Goal: Information Seeking & Learning: Learn about a topic

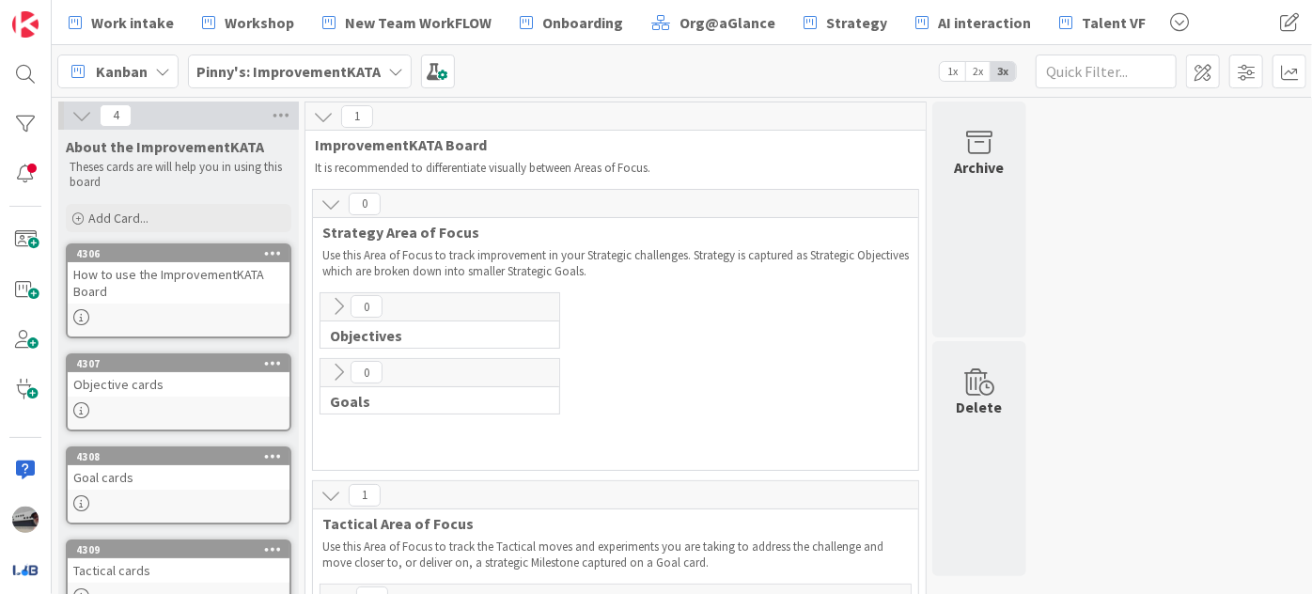
scroll to position [450, 0]
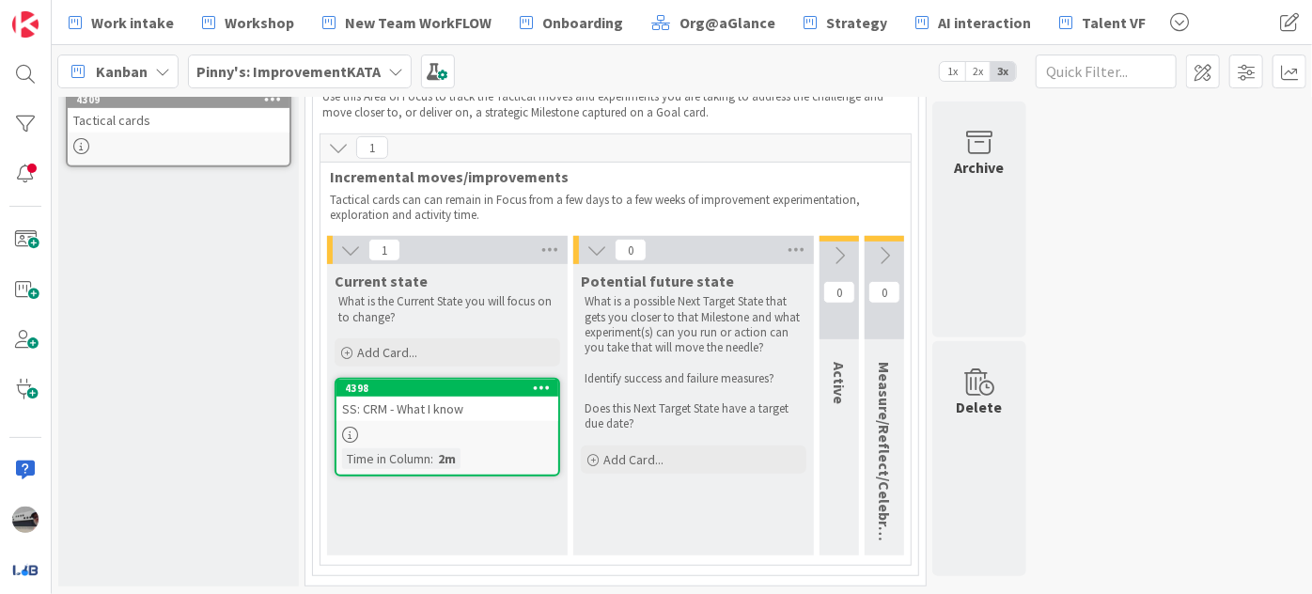
click at [378, 71] on div "Pinny's: ImprovementKATA" at bounding box center [300, 72] width 224 height 34
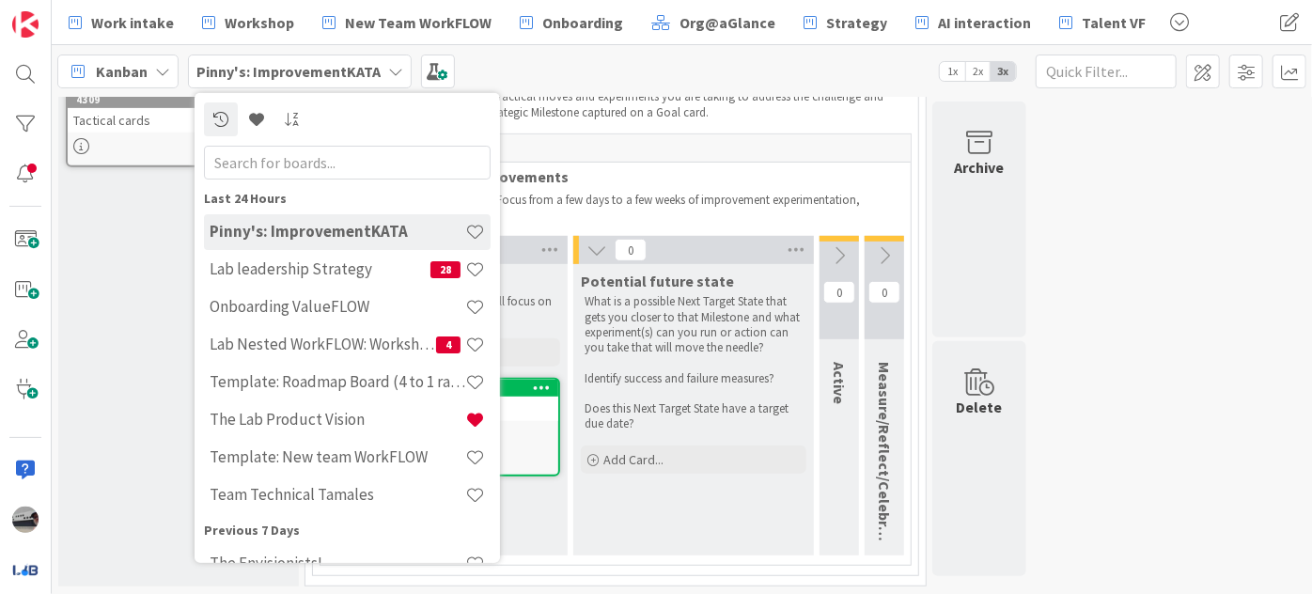
click at [536, 71] on div "Kanban Pinny's: ImprovementKATA Last 24 Hours Pinny's: ImprovementKATA Lab lead…" at bounding box center [682, 71] width 1260 height 52
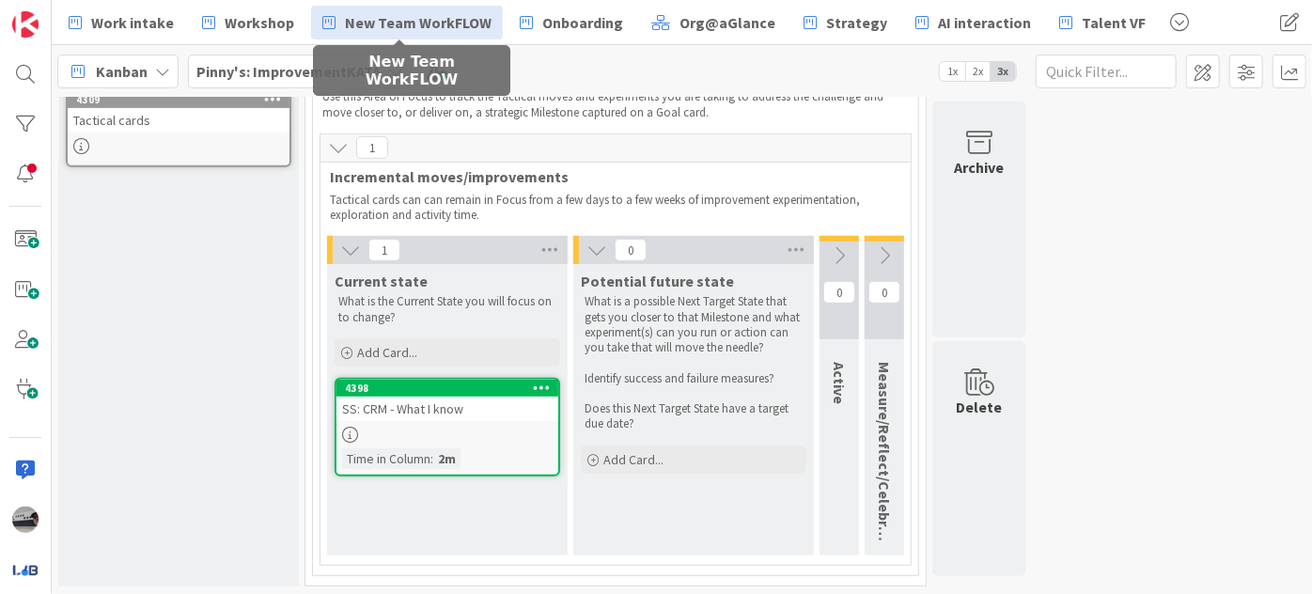
click at [422, 19] on span "New Team WorkFLOW" at bounding box center [418, 22] width 147 height 23
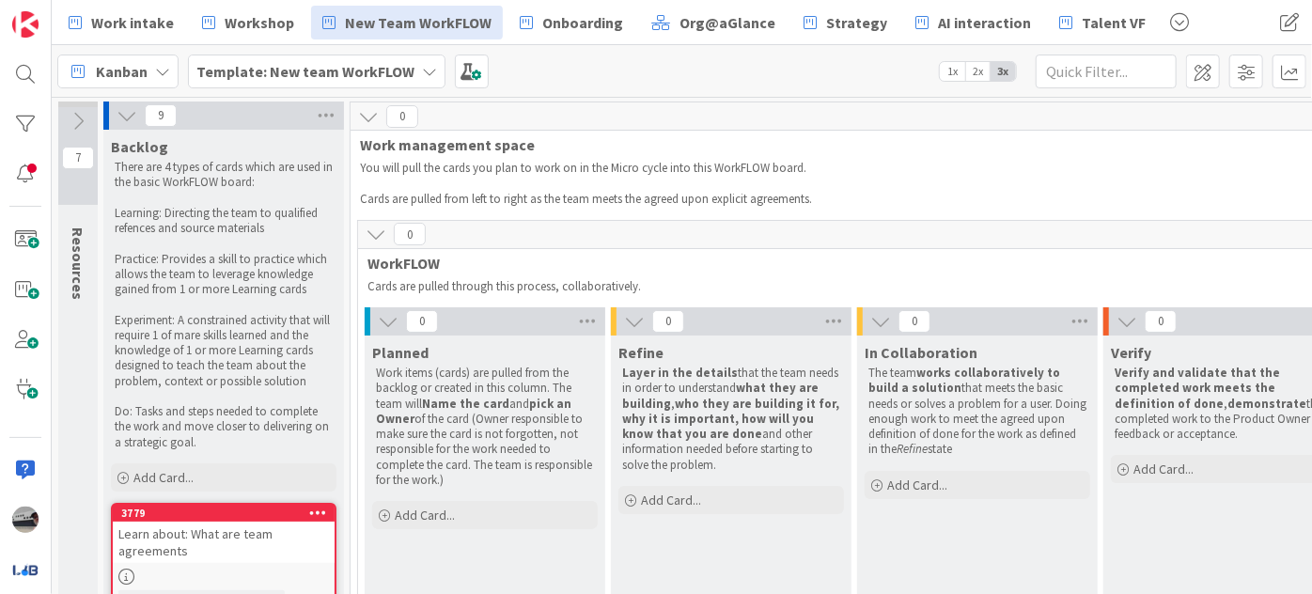
click at [380, 313] on icon at bounding box center [388, 321] width 21 height 21
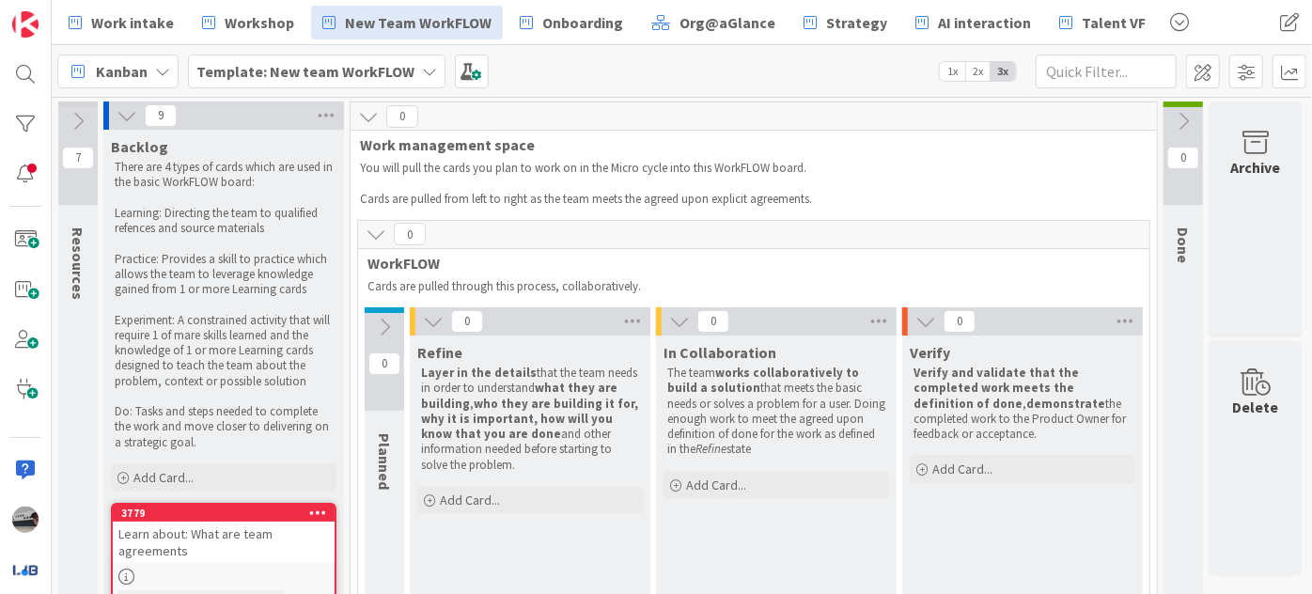
click at [436, 322] on icon at bounding box center [433, 321] width 21 height 21
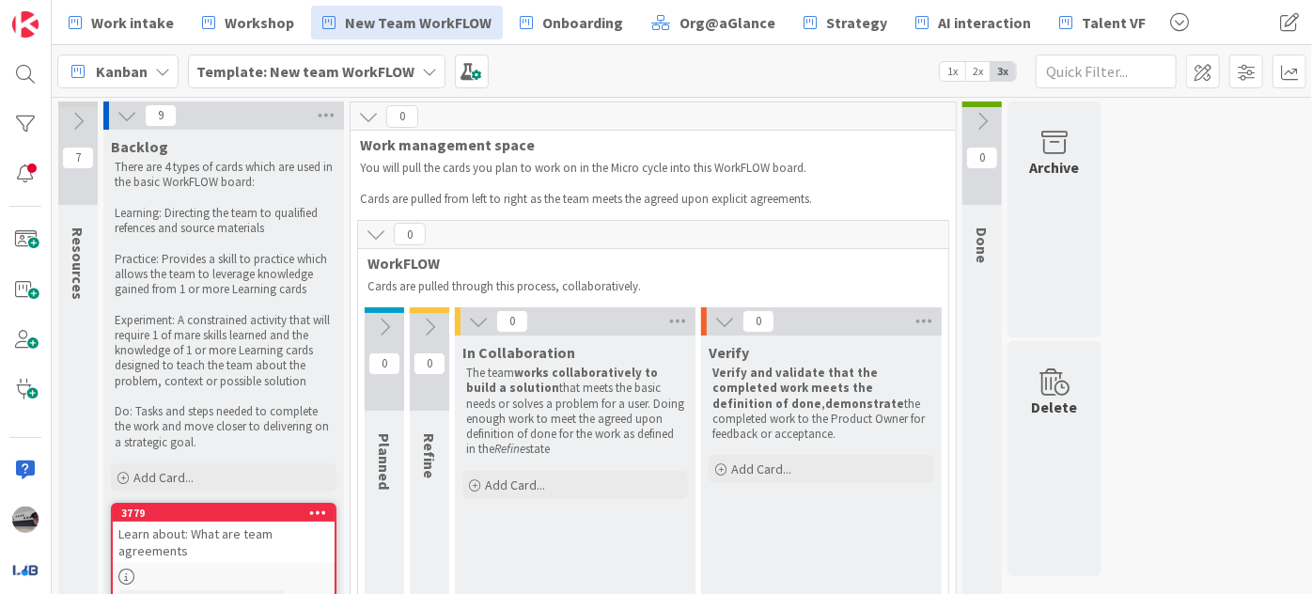
click at [471, 321] on icon at bounding box center [478, 321] width 21 height 21
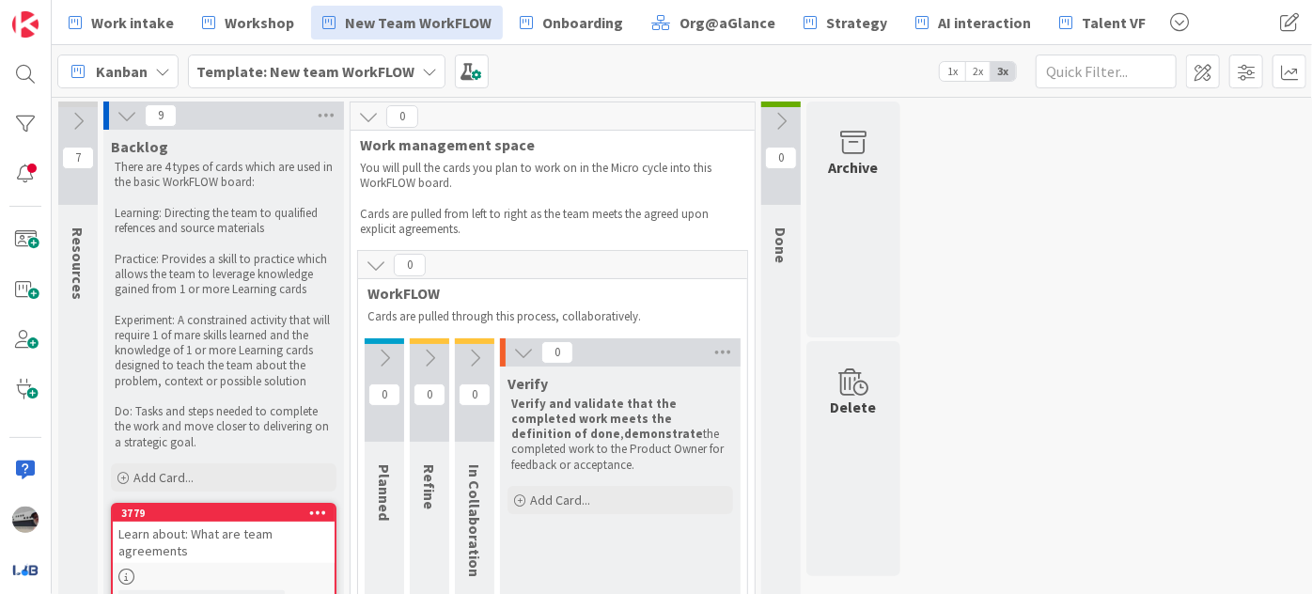
click at [530, 352] on icon at bounding box center [523, 352] width 21 height 21
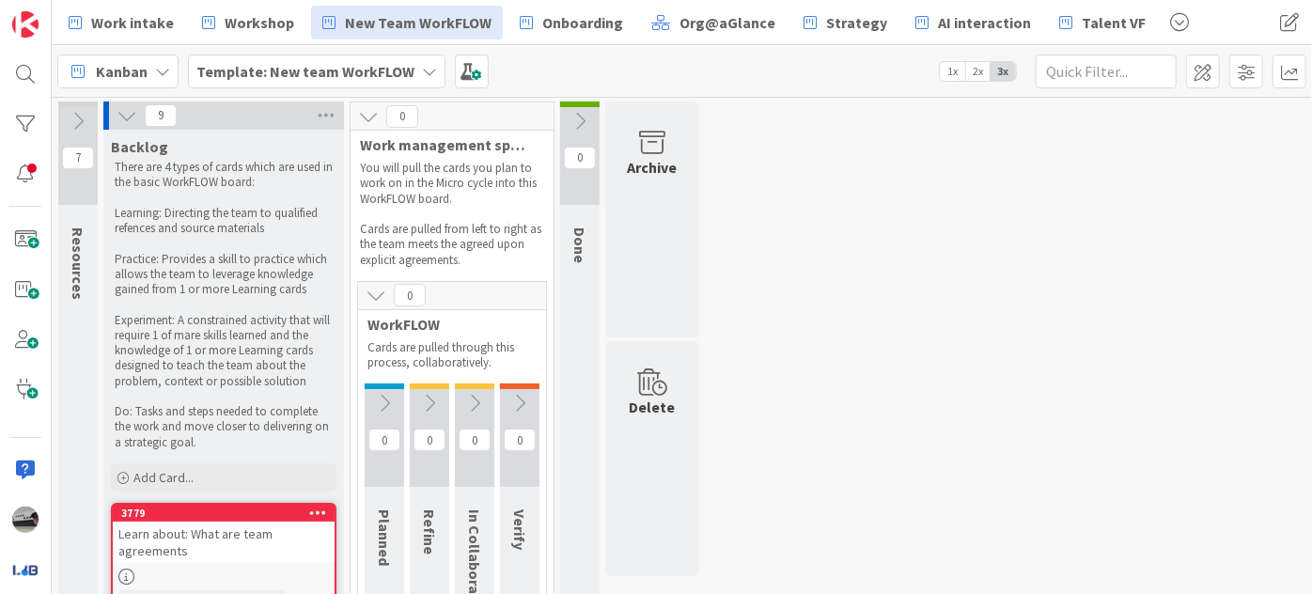
click at [369, 120] on icon at bounding box center [368, 116] width 21 height 21
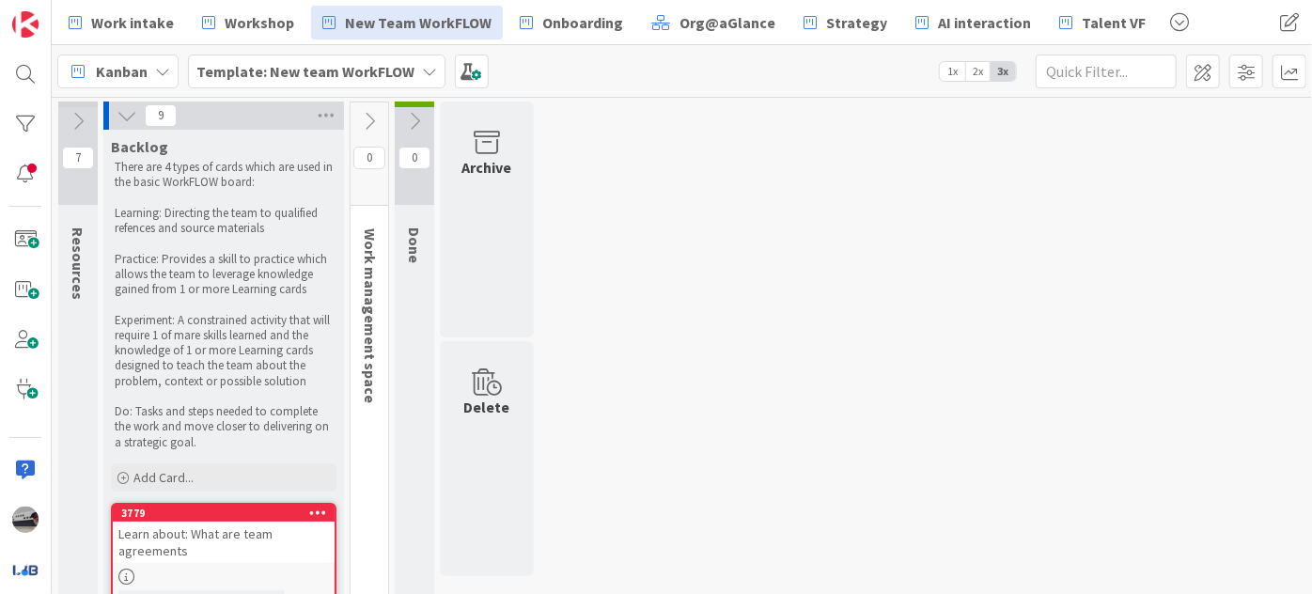
click at [124, 111] on icon at bounding box center [127, 115] width 21 height 21
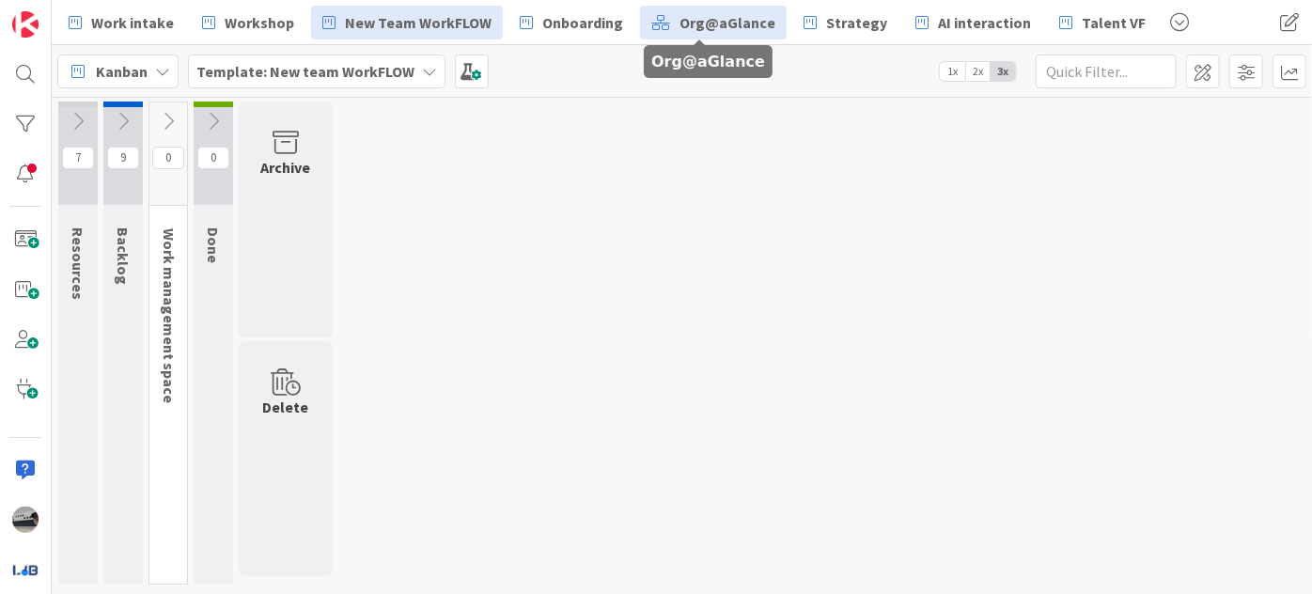
click at [714, 24] on span "Org@aGlance" at bounding box center [727, 22] width 96 height 23
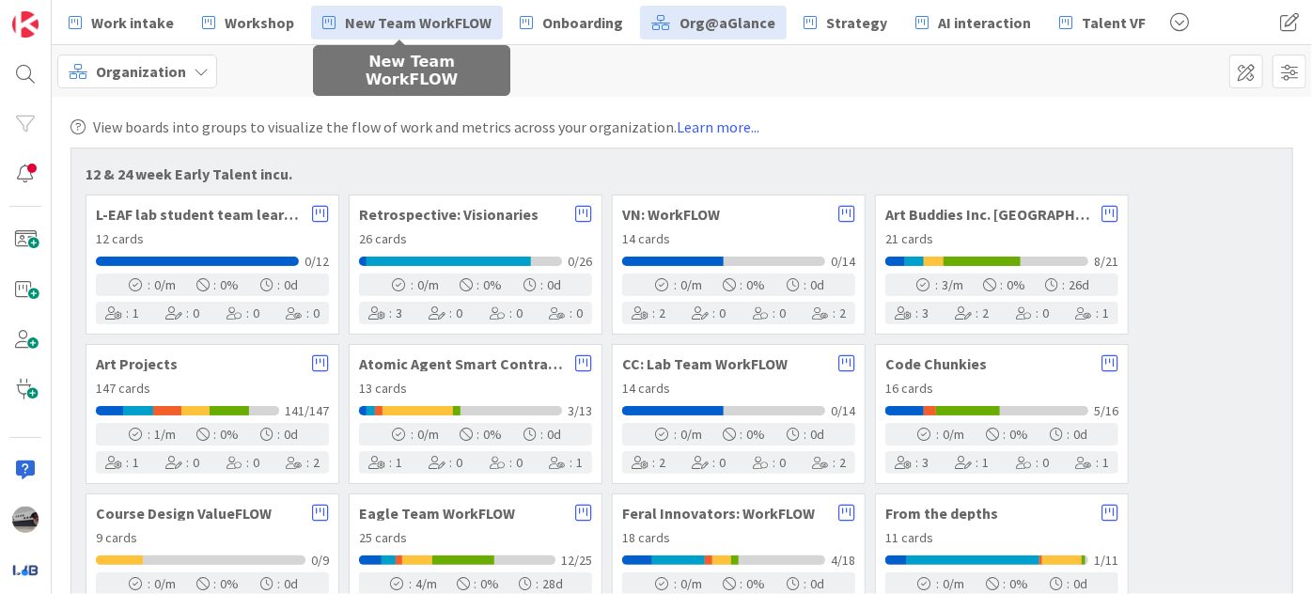
click at [377, 25] on span "New Team WorkFLOW" at bounding box center [418, 22] width 147 height 23
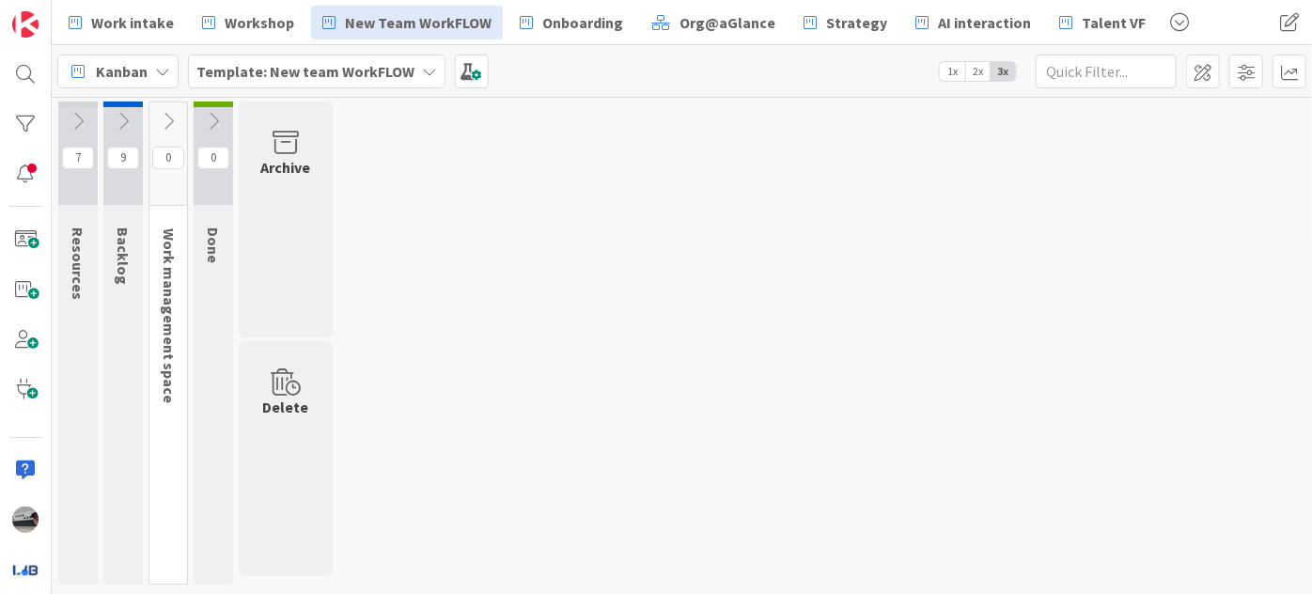
click at [73, 119] on icon at bounding box center [78, 121] width 21 height 21
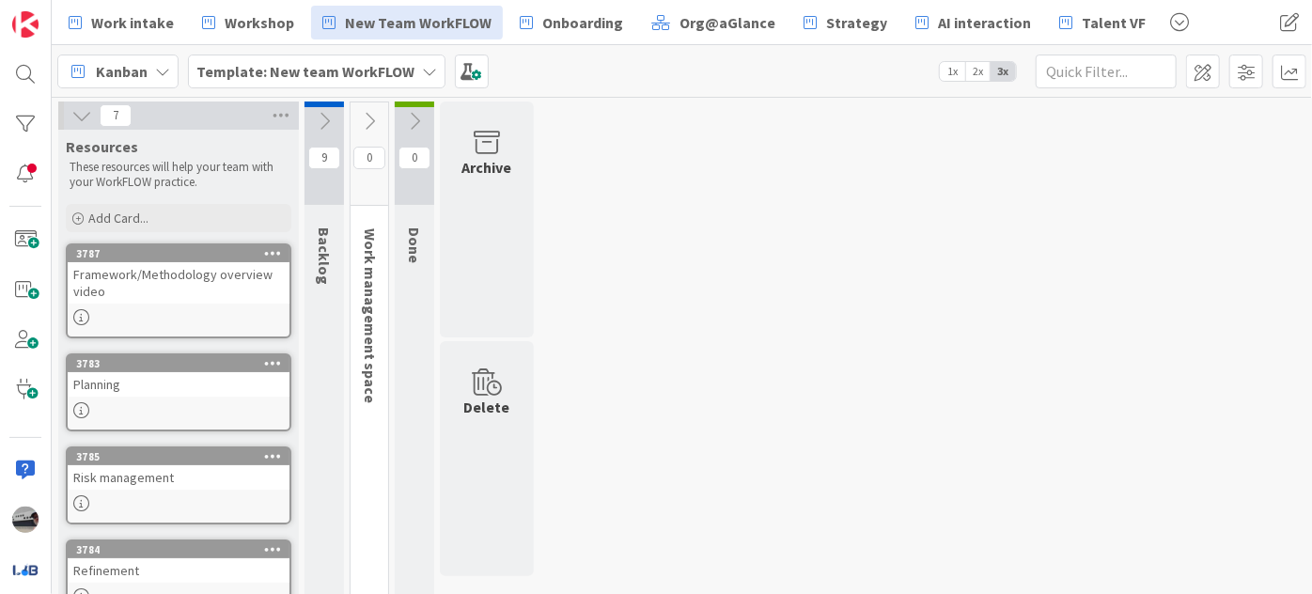
click at [139, 289] on div "Framework/Methodology overview video" at bounding box center [179, 282] width 222 height 41
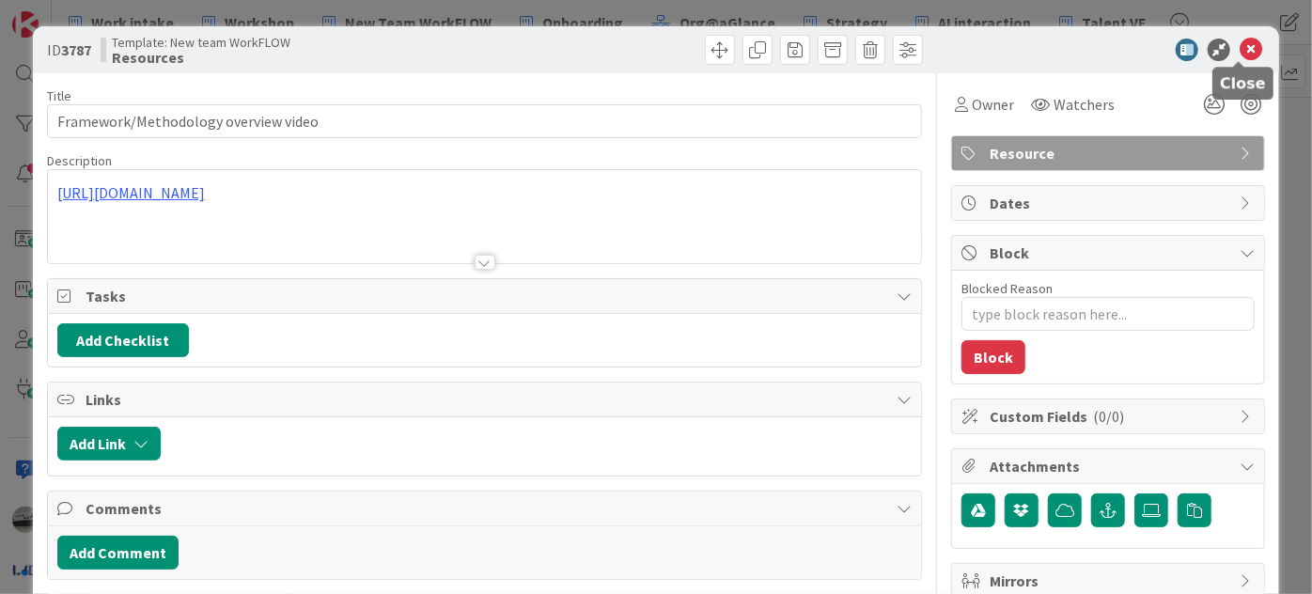
click at [1240, 47] on icon at bounding box center [1251, 50] width 23 height 23
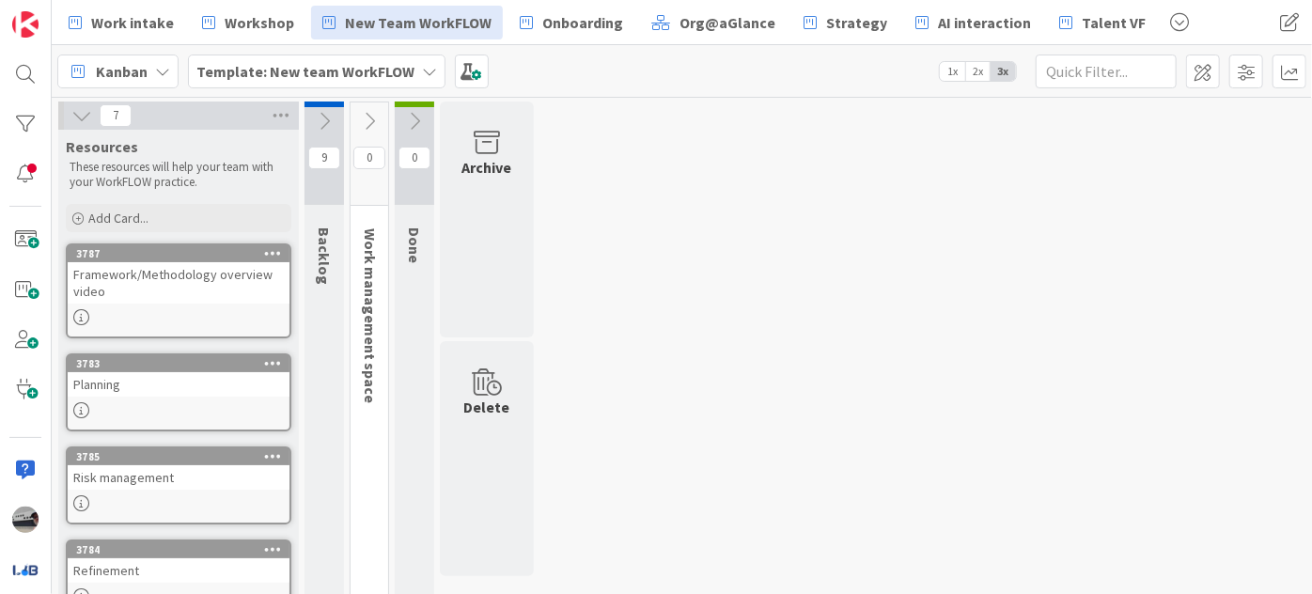
click at [78, 111] on icon at bounding box center [81, 115] width 21 height 21
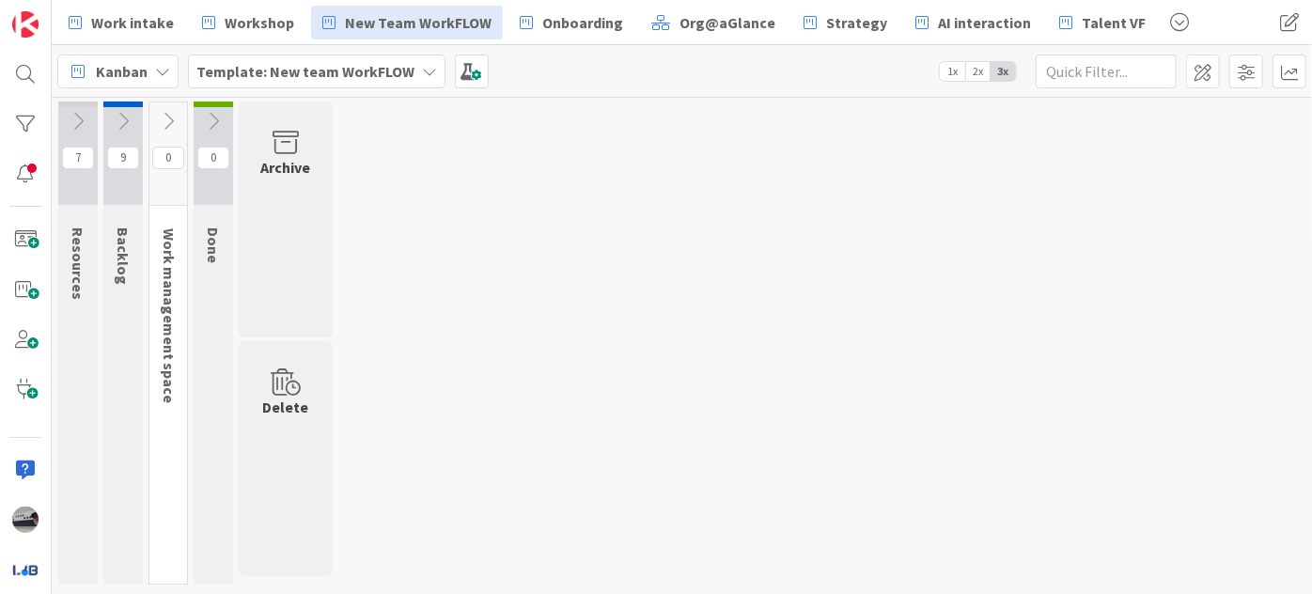
click at [125, 115] on icon at bounding box center [123, 121] width 21 height 21
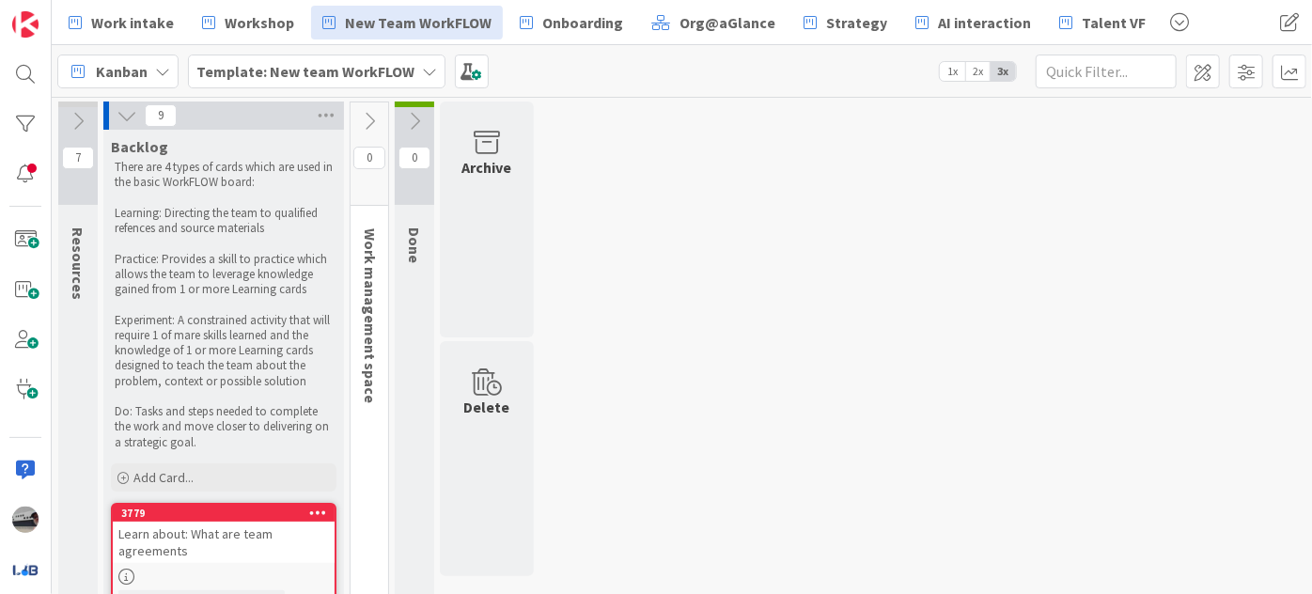
click at [123, 115] on icon at bounding box center [127, 115] width 21 height 21
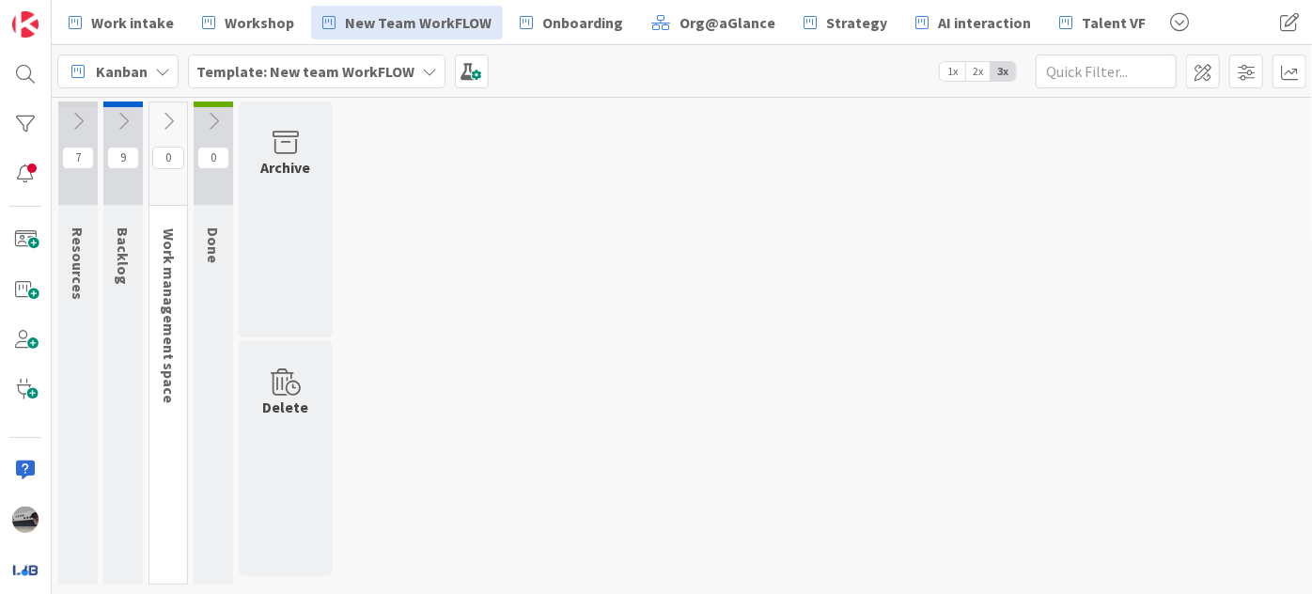
click at [164, 117] on icon at bounding box center [168, 121] width 21 height 21
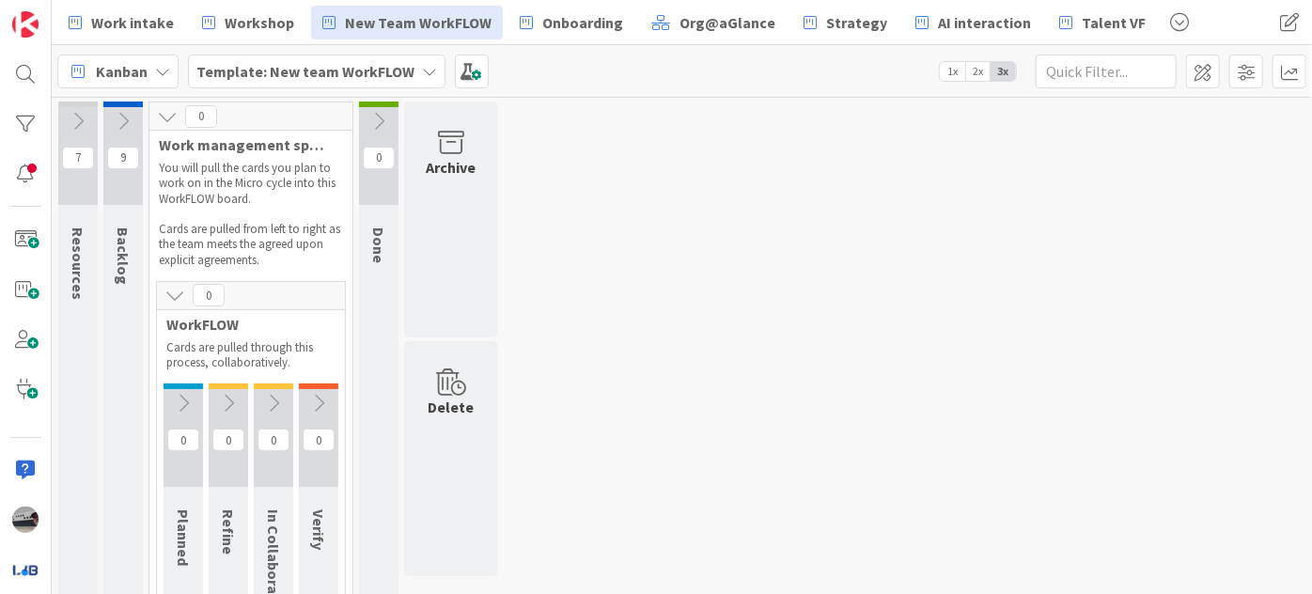
click at [117, 115] on icon at bounding box center [123, 121] width 21 height 21
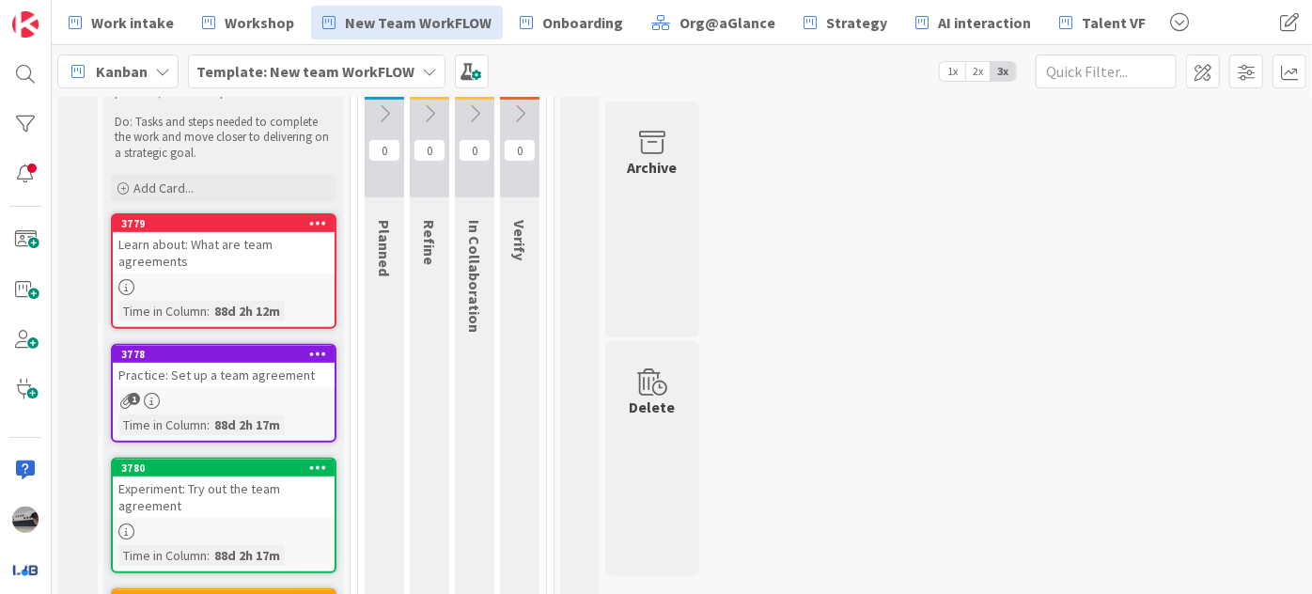
scroll to position [256, 0]
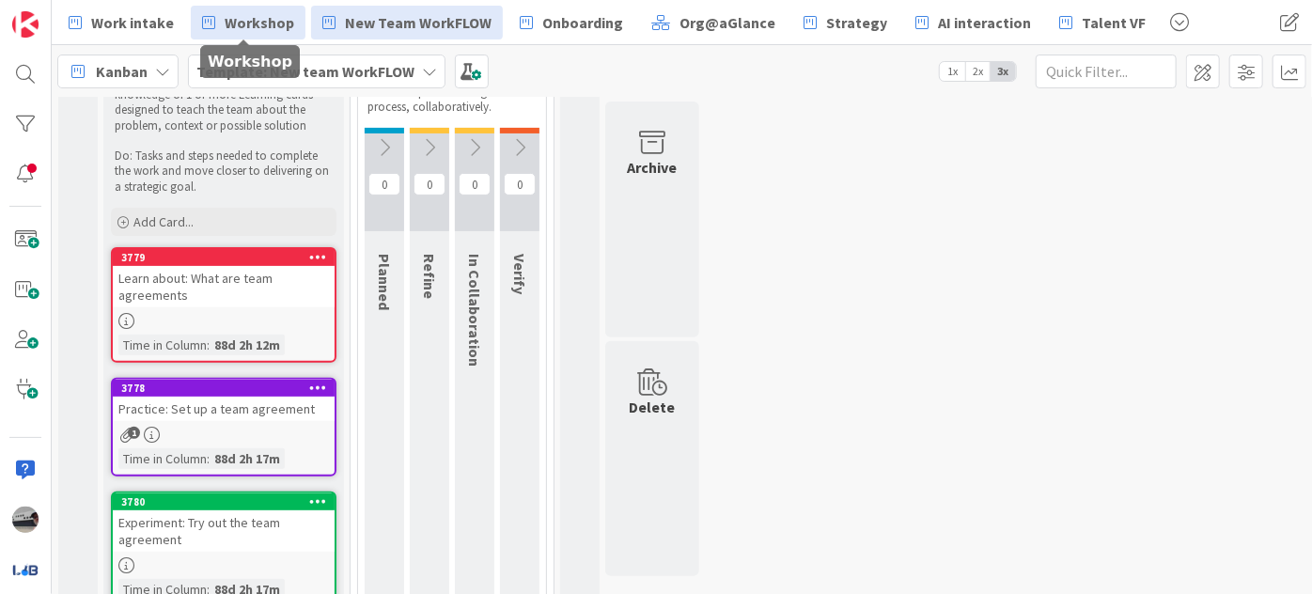
click at [277, 24] on span "Workshop" at bounding box center [260, 22] width 70 height 23
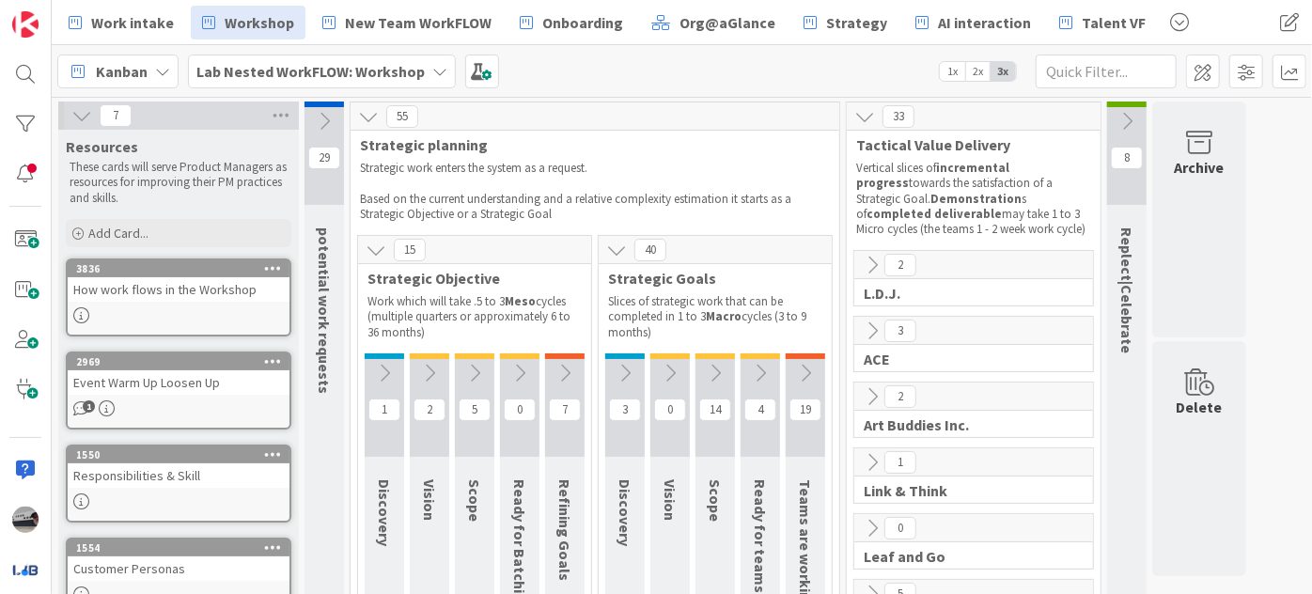
click at [558, 370] on icon at bounding box center [564, 373] width 21 height 21
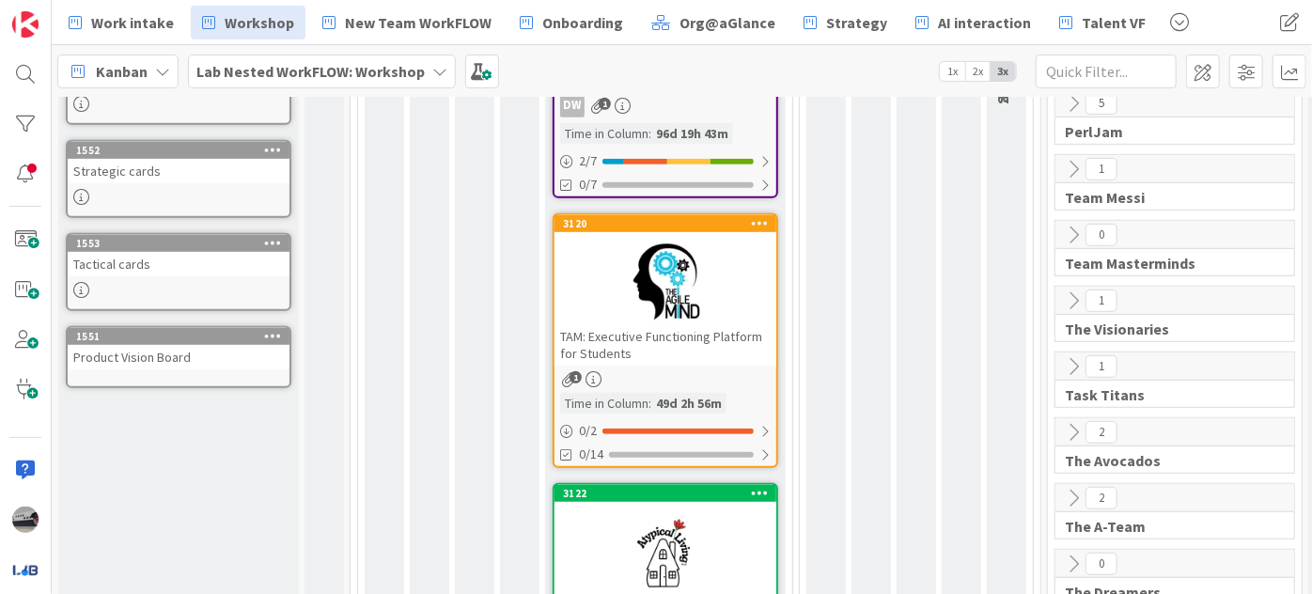
scroll to position [256, 0]
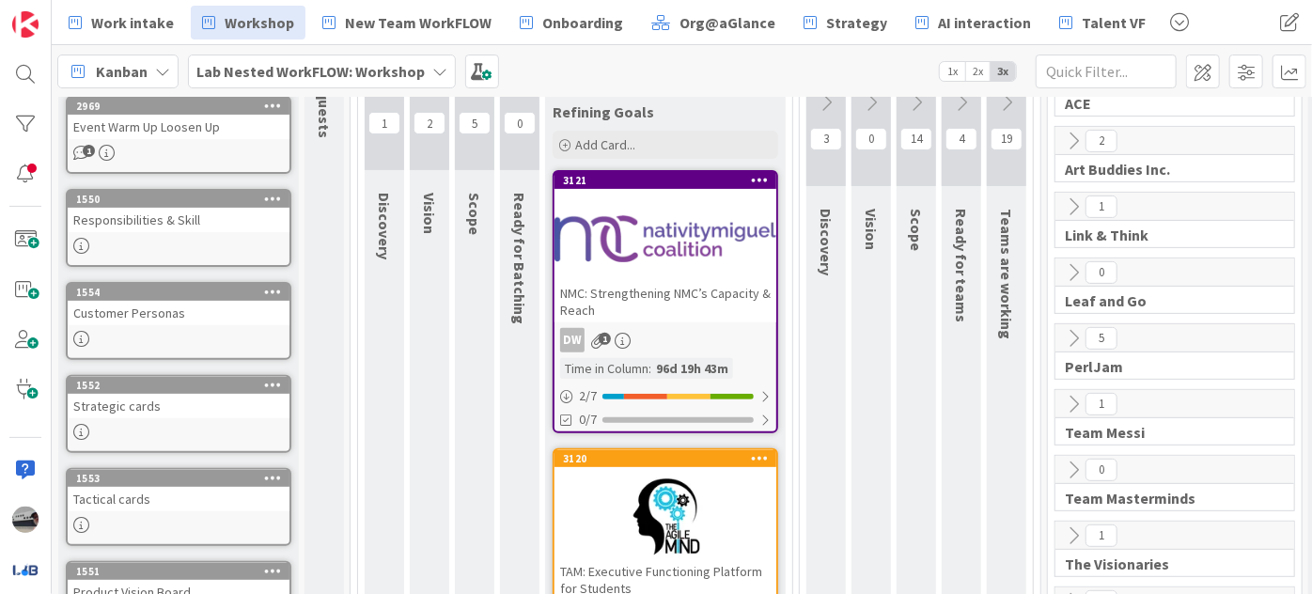
click at [665, 236] on div at bounding box center [665, 238] width 222 height 85
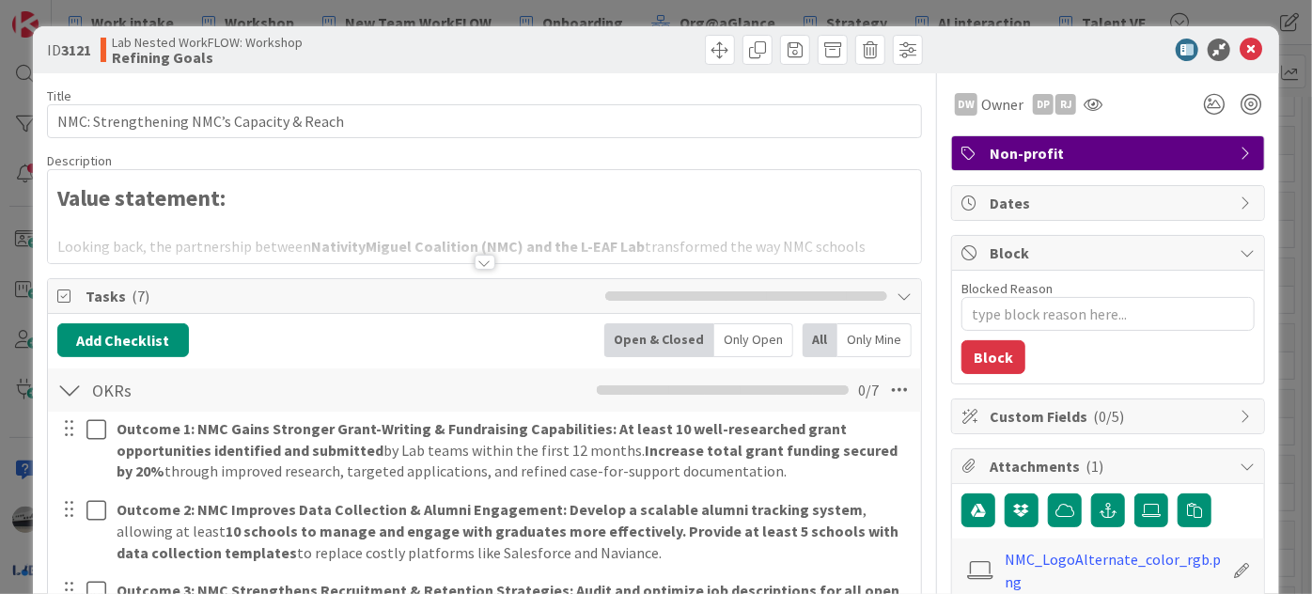
click at [475, 262] on div at bounding box center [485, 262] width 21 height 15
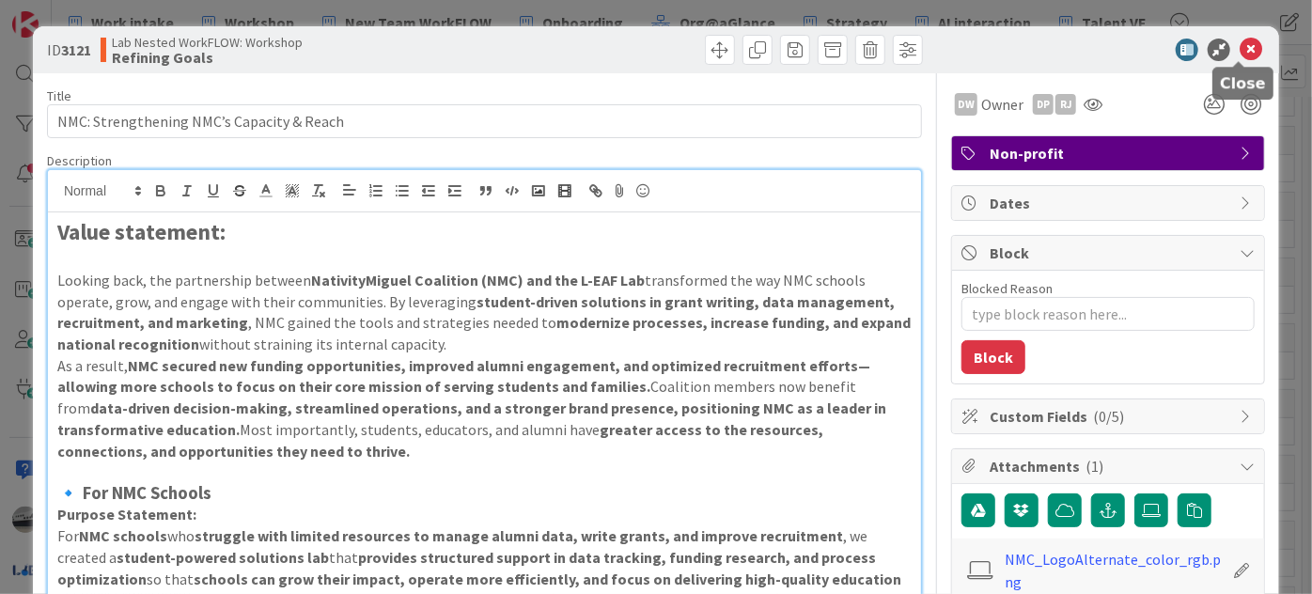
click at [1242, 49] on icon at bounding box center [1251, 50] width 23 height 23
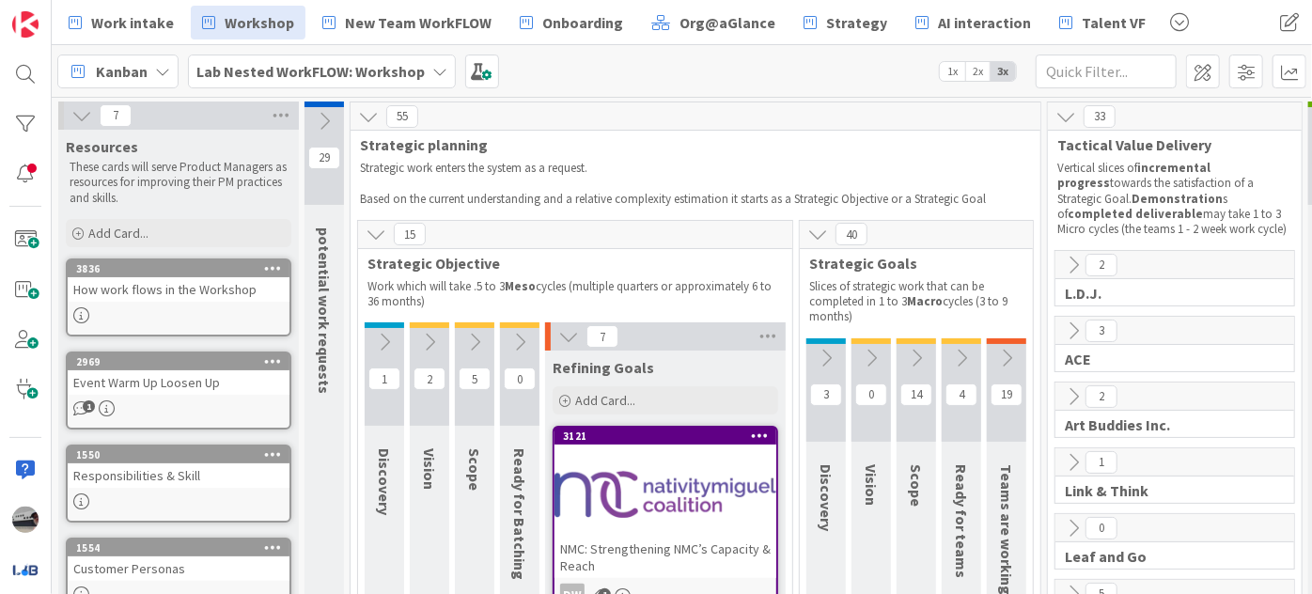
click at [965, 350] on icon at bounding box center [961, 358] width 21 height 21
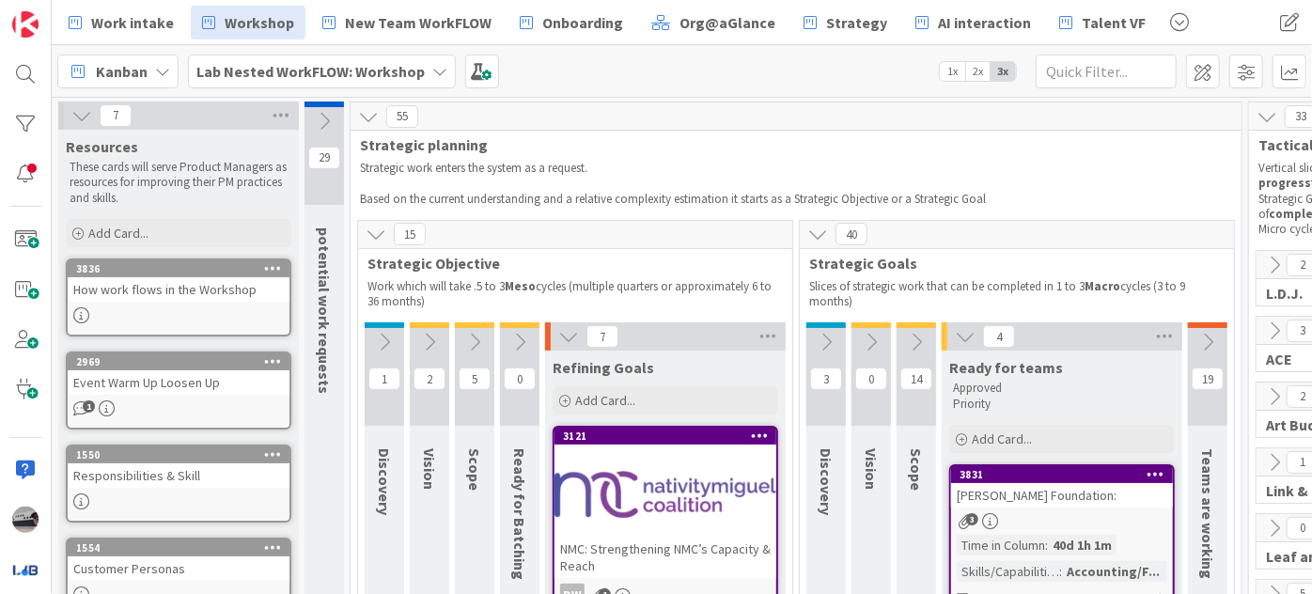
click at [829, 340] on icon at bounding box center [826, 342] width 21 height 21
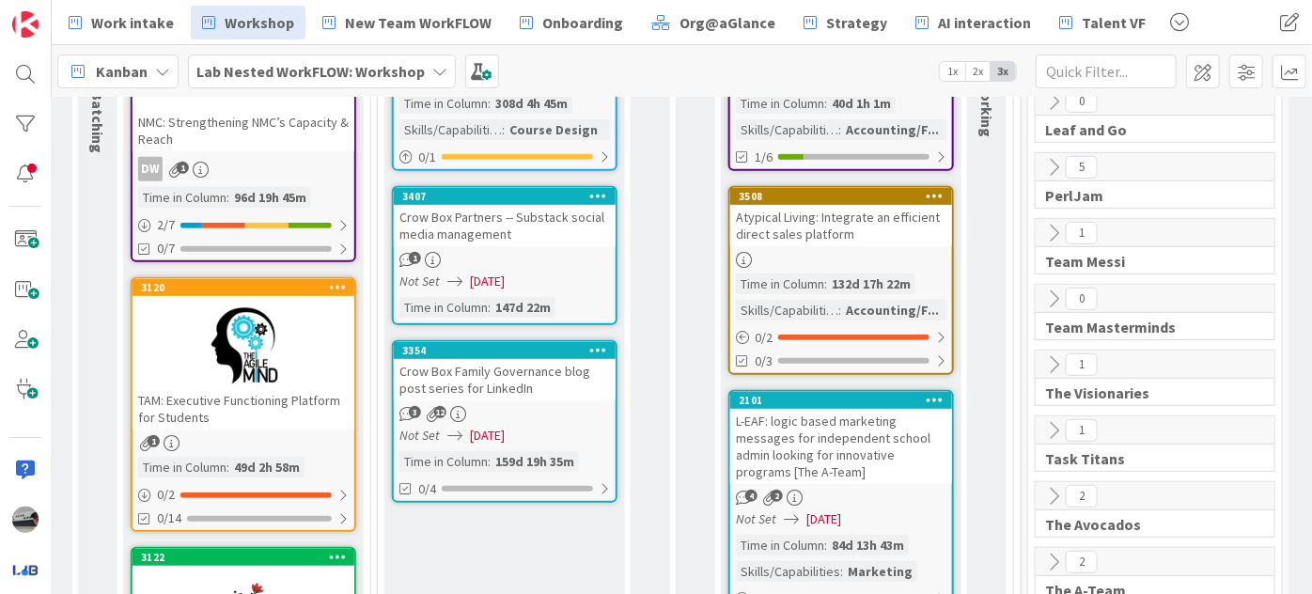
scroll to position [598, 422]
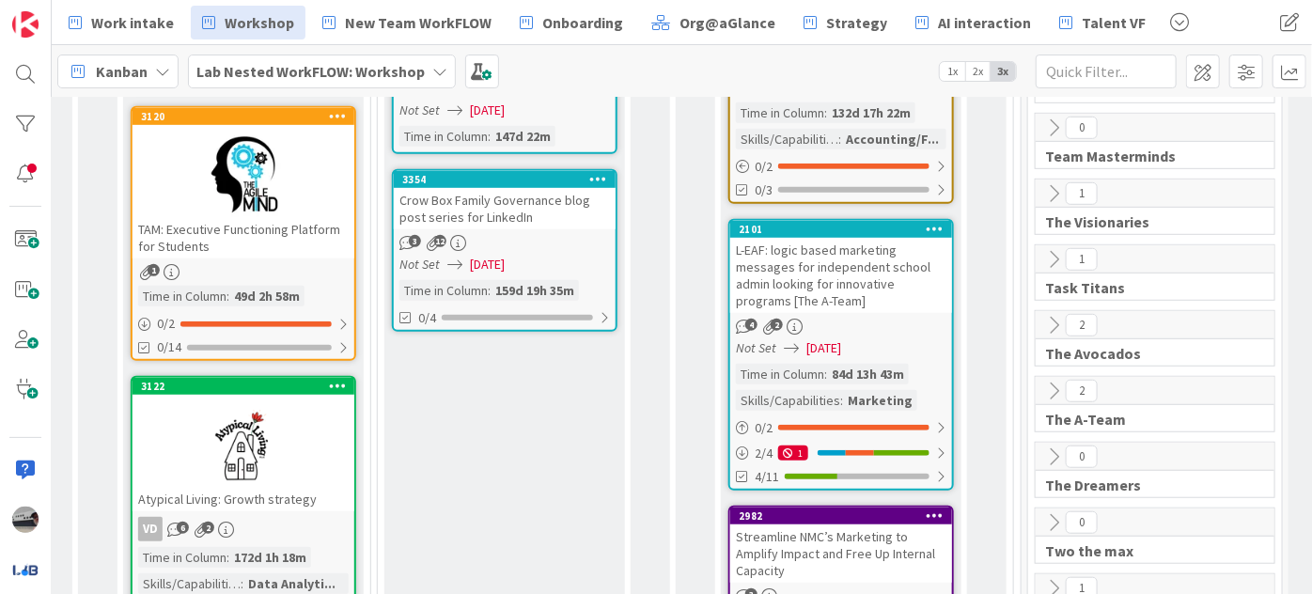
click at [854, 267] on div "L-EAF: logic based marketing messages for independent school admin looking for …" at bounding box center [841, 275] width 222 height 75
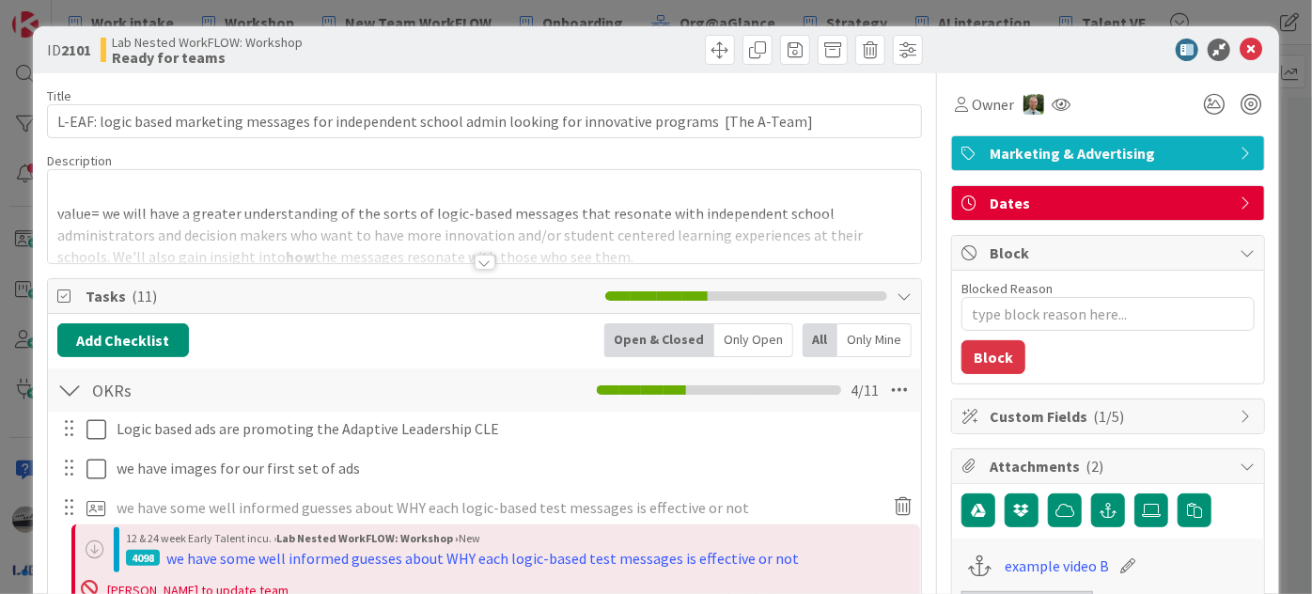
click at [483, 262] on div at bounding box center [485, 262] width 21 height 15
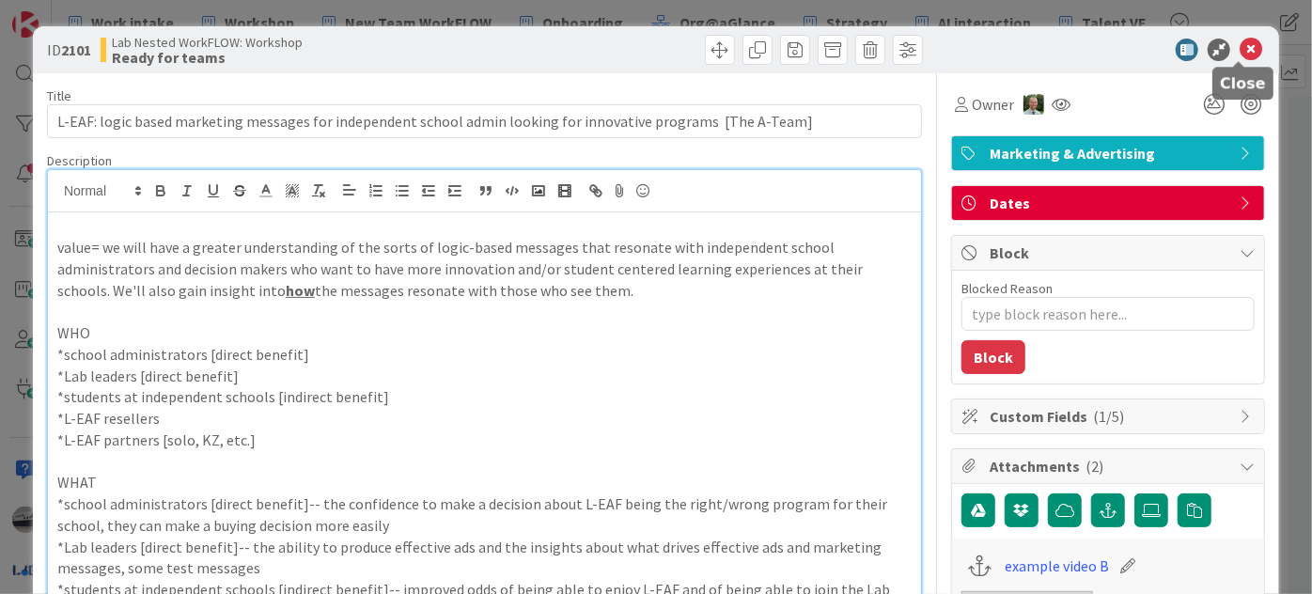
click at [1246, 52] on icon at bounding box center [1251, 50] width 23 height 23
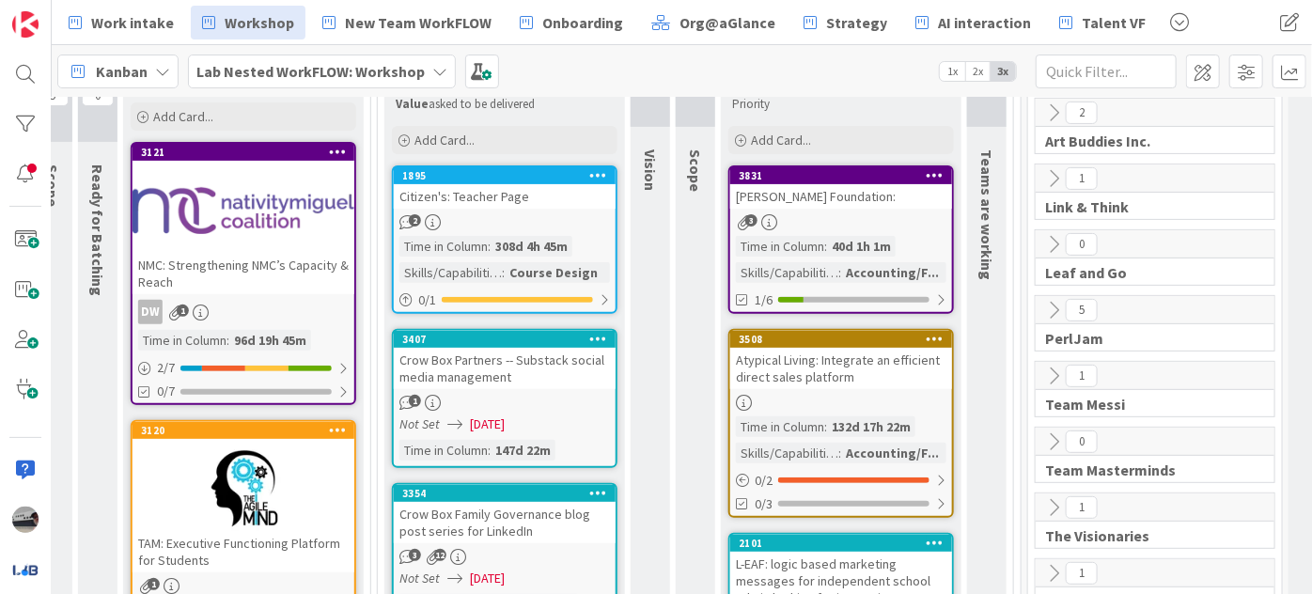
scroll to position [85, 422]
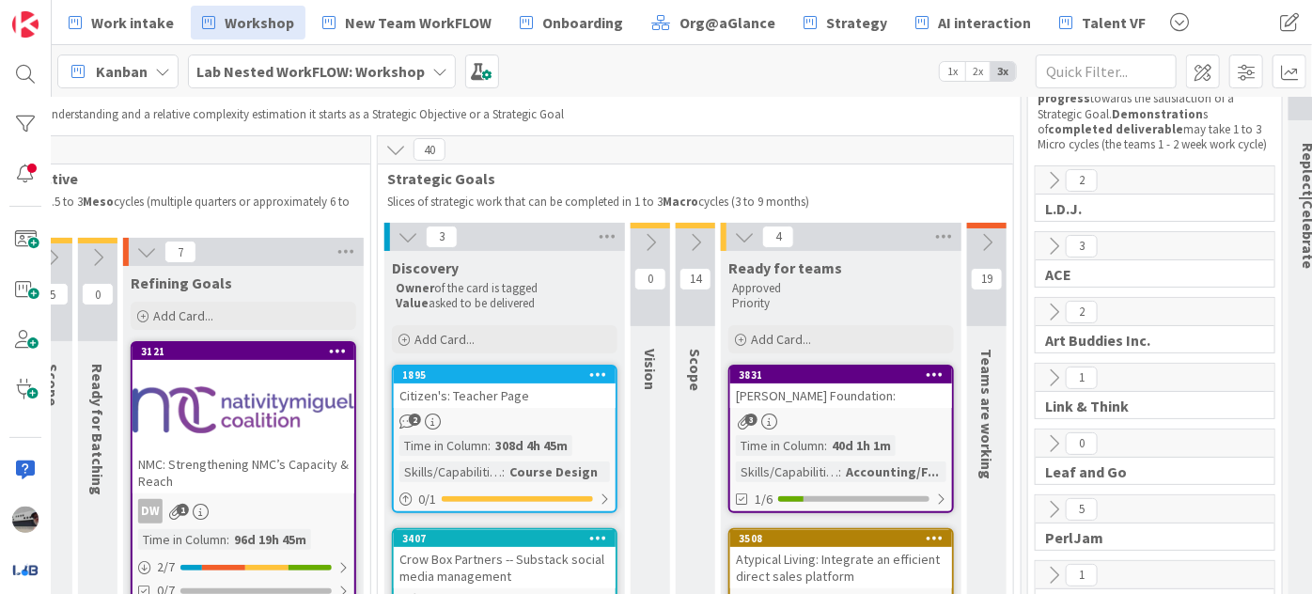
click at [992, 239] on icon at bounding box center [986, 242] width 21 height 21
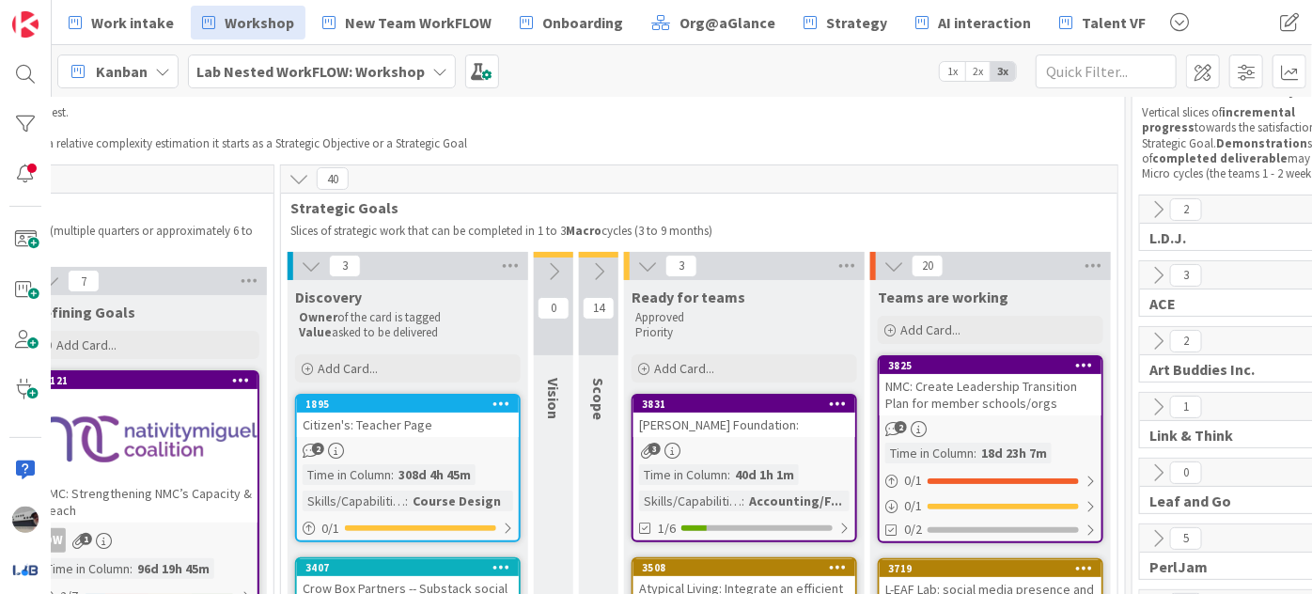
scroll to position [0, 519]
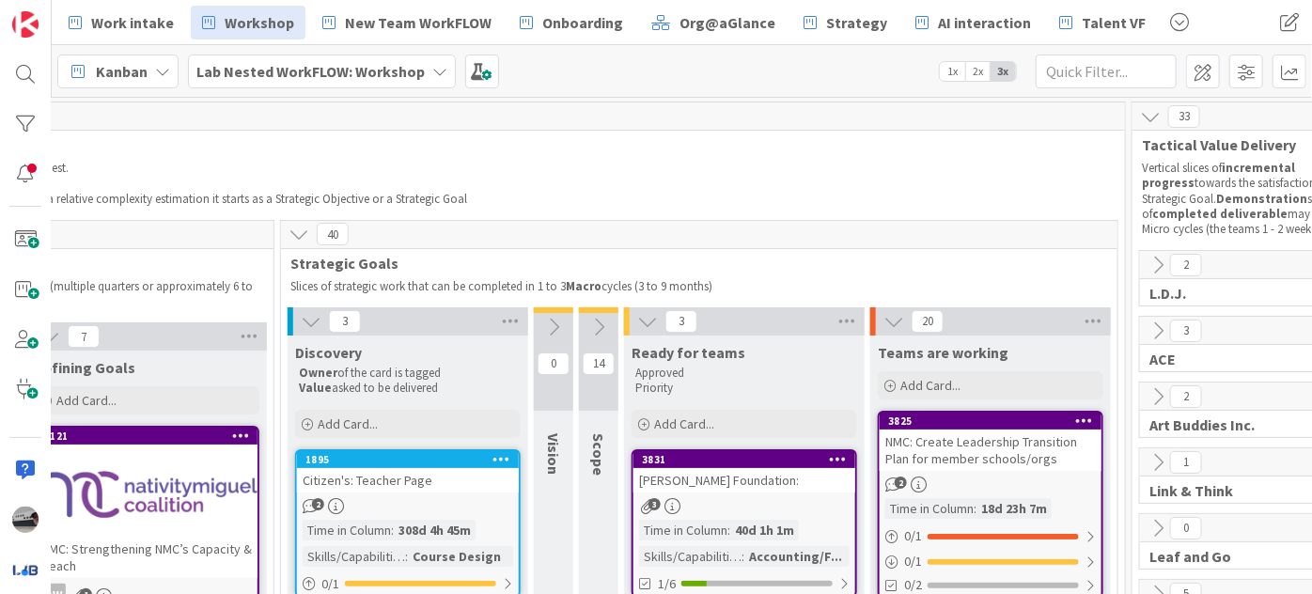
click at [642, 313] on icon at bounding box center [647, 321] width 21 height 21
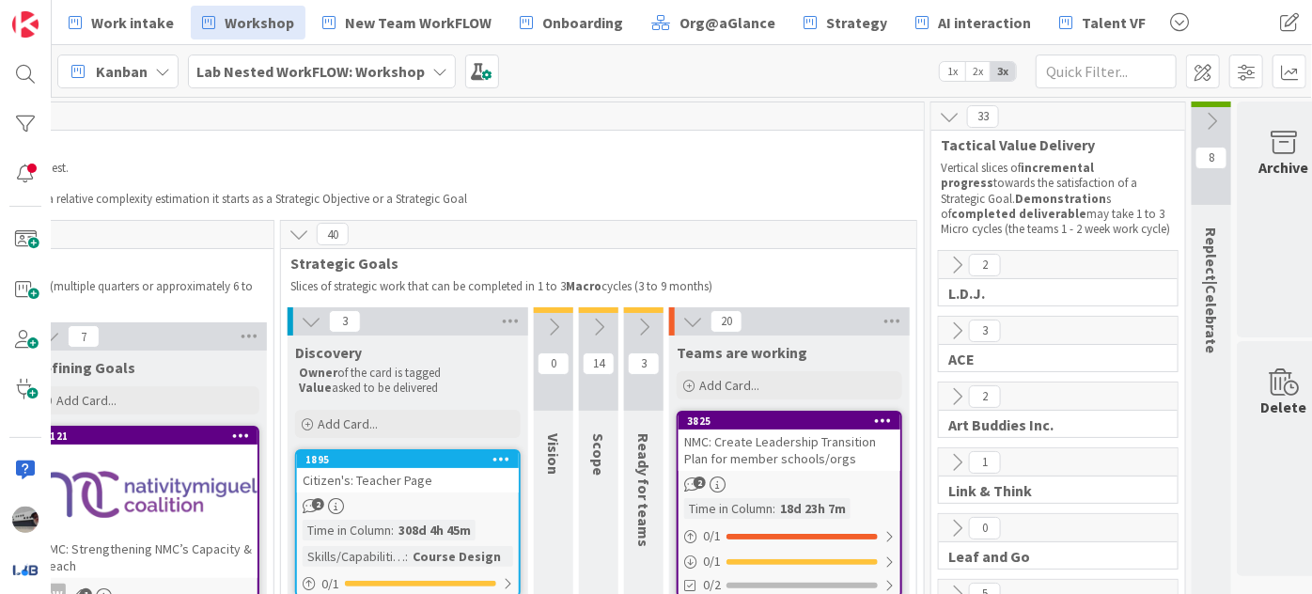
click at [952, 262] on icon at bounding box center [956, 265] width 21 height 21
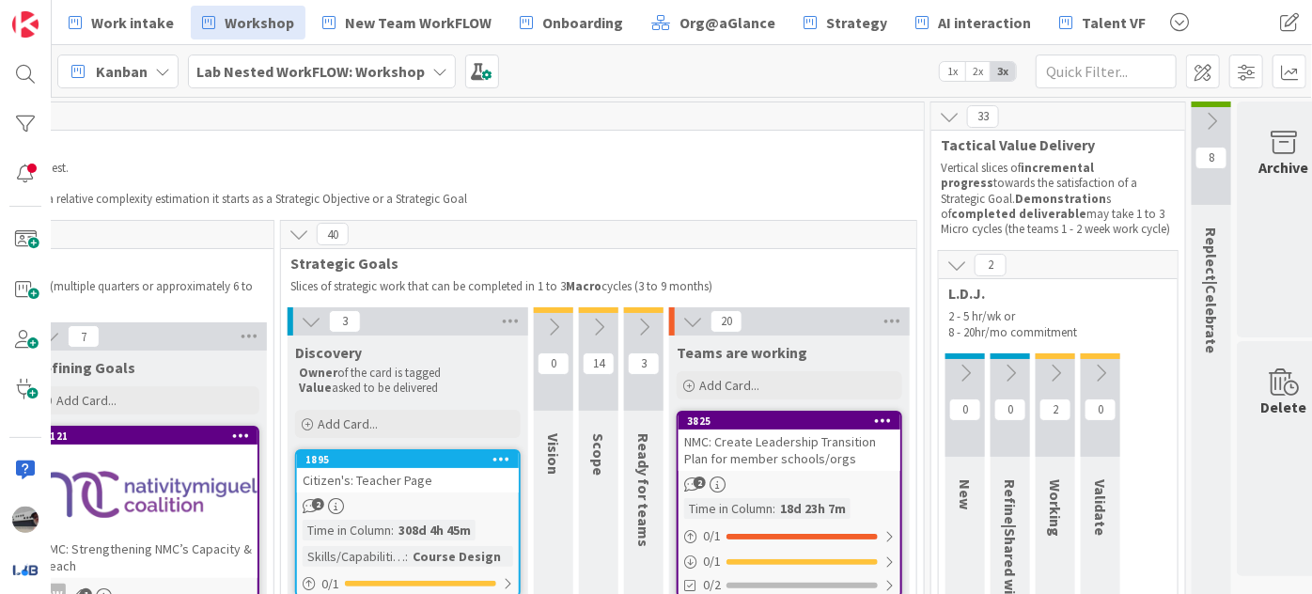
click at [1062, 365] on icon at bounding box center [1055, 373] width 21 height 21
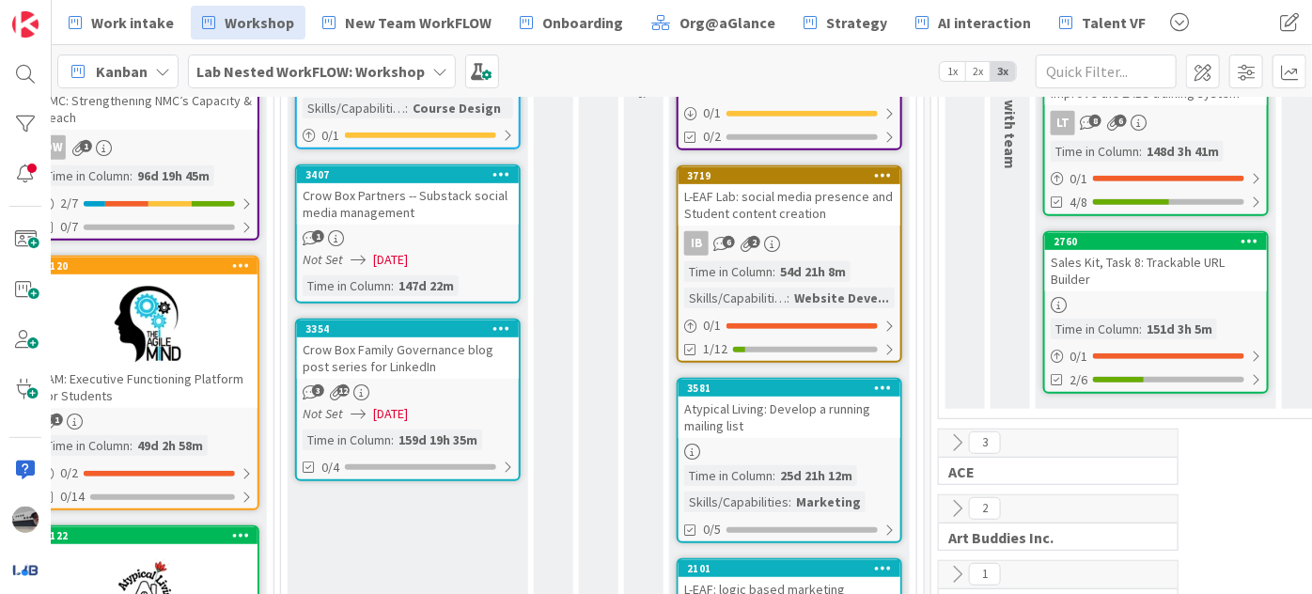
scroll to position [598, 519]
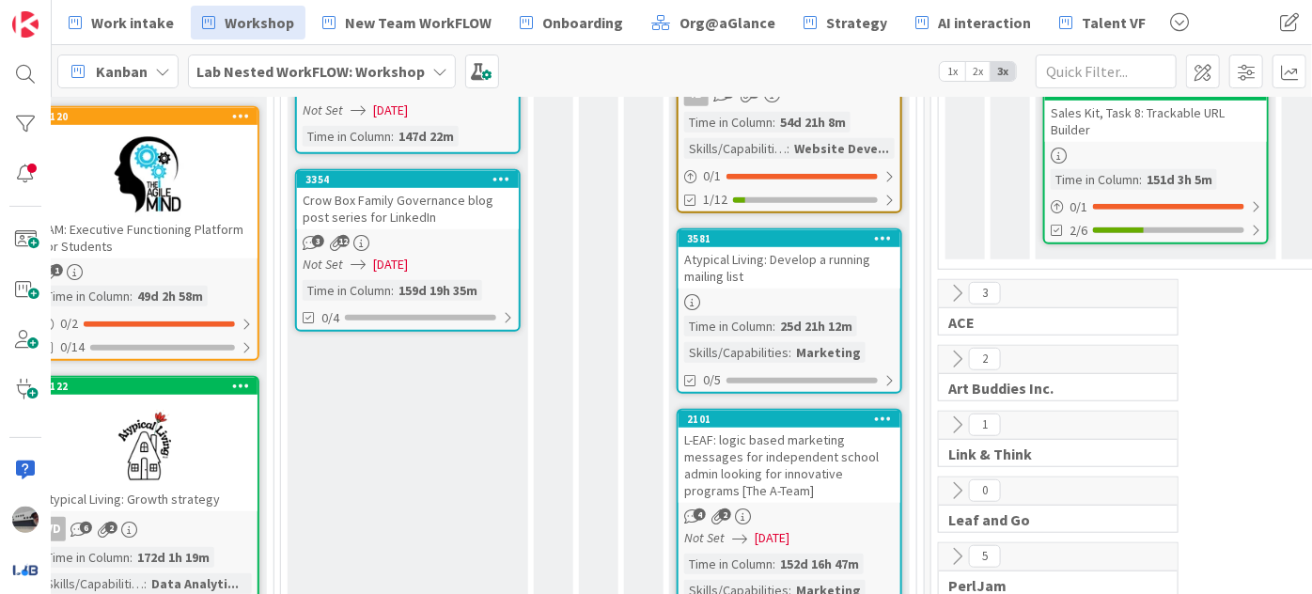
click at [955, 350] on icon at bounding box center [956, 359] width 21 height 21
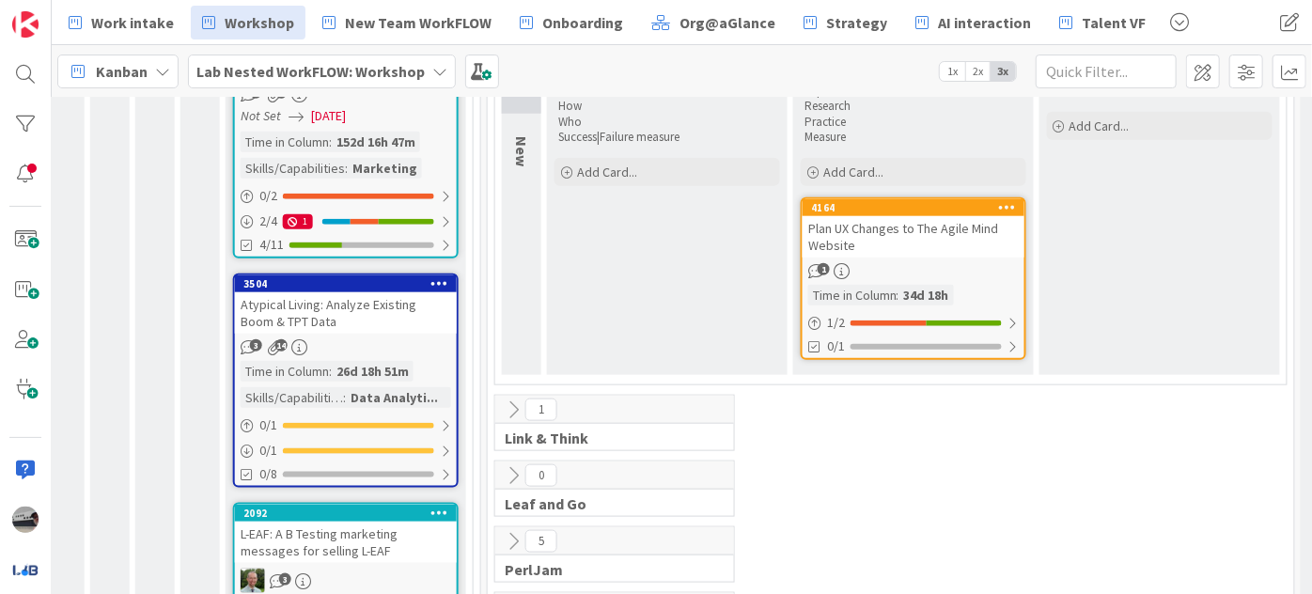
scroll to position [1110, 962]
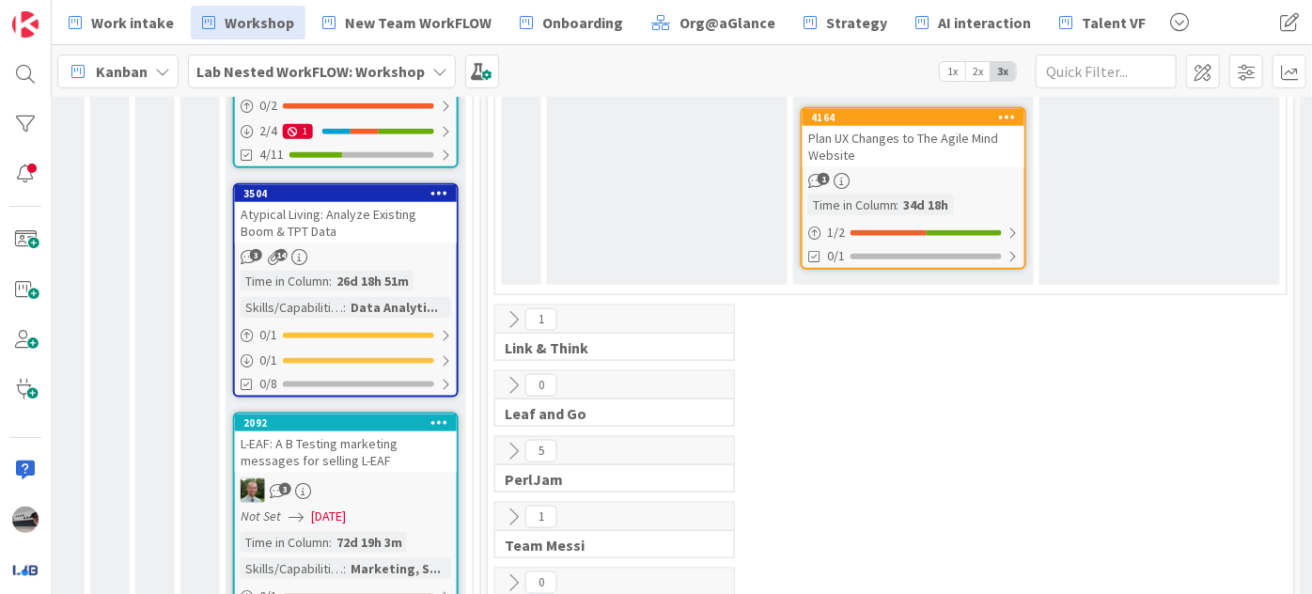
click at [511, 317] on icon at bounding box center [513, 319] width 21 height 21
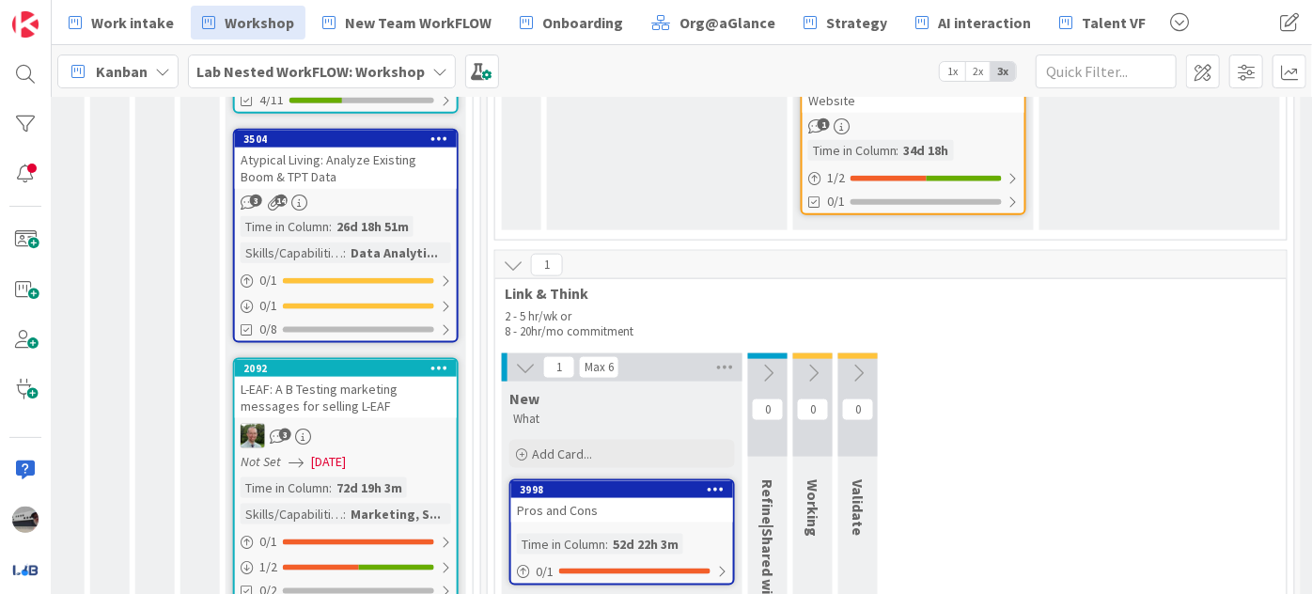
scroll to position [940, 962]
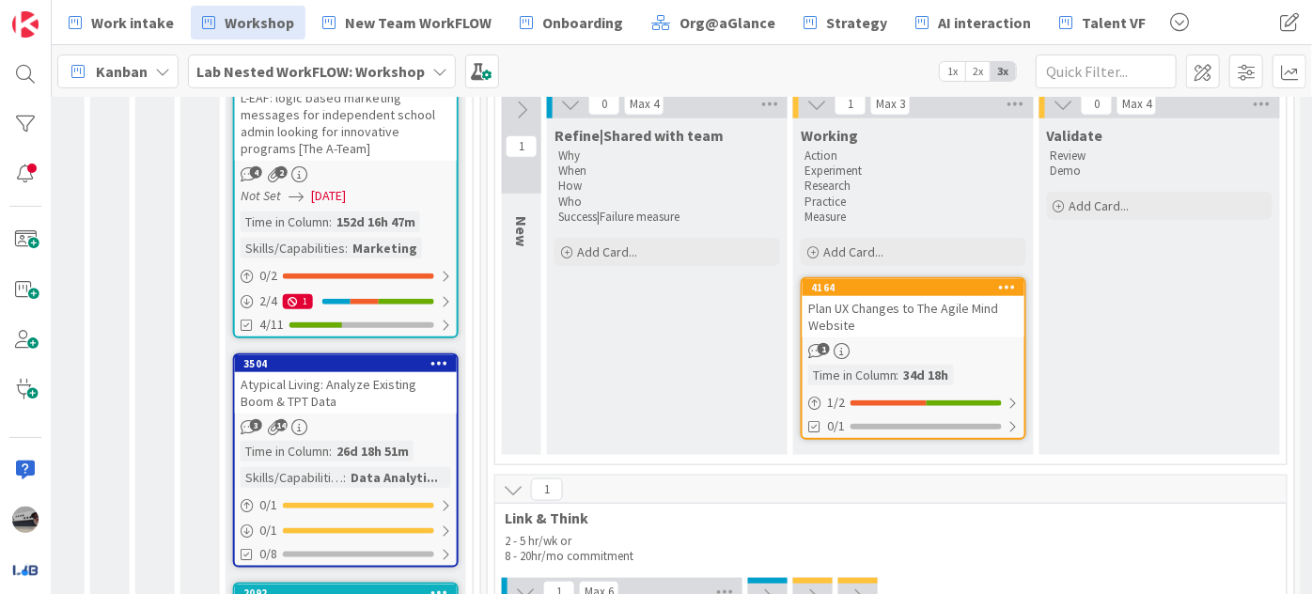
click at [503, 485] on icon at bounding box center [513, 489] width 21 height 21
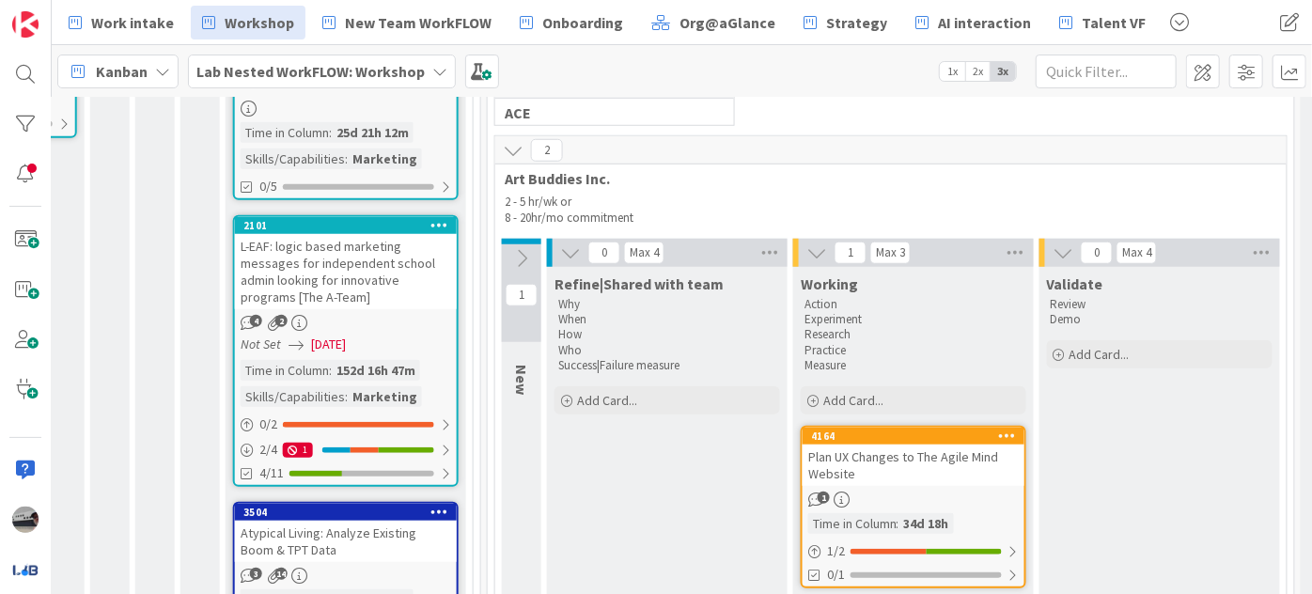
scroll to position [427, 962]
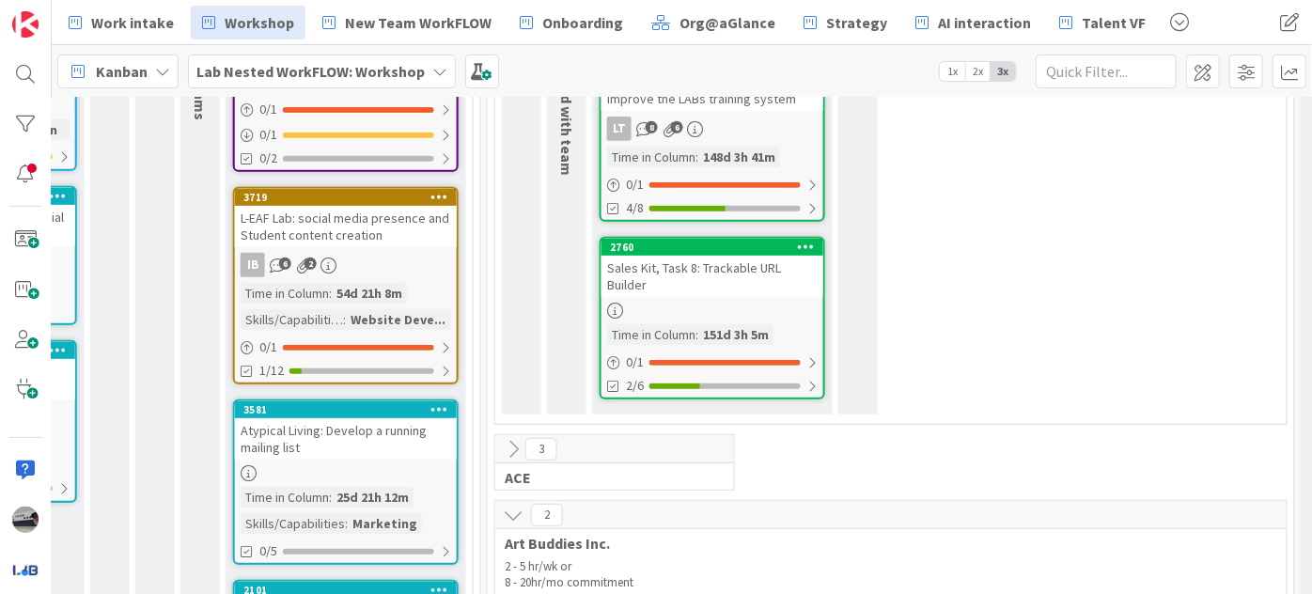
click at [508, 514] on icon at bounding box center [513, 515] width 21 height 21
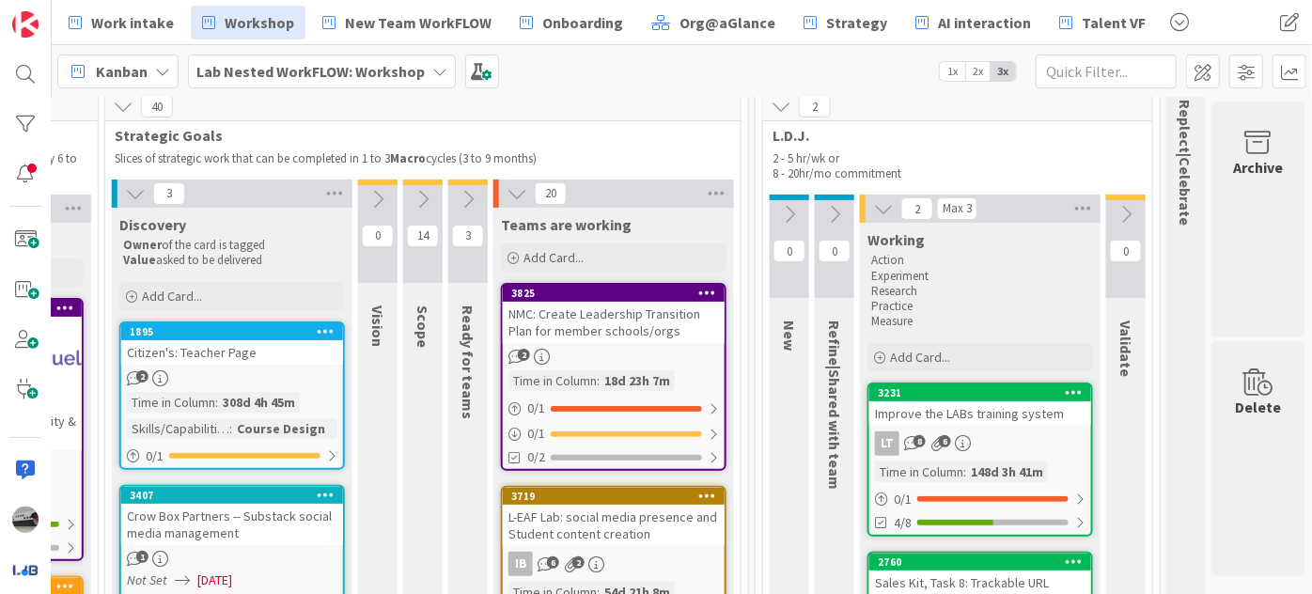
scroll to position [85, 704]
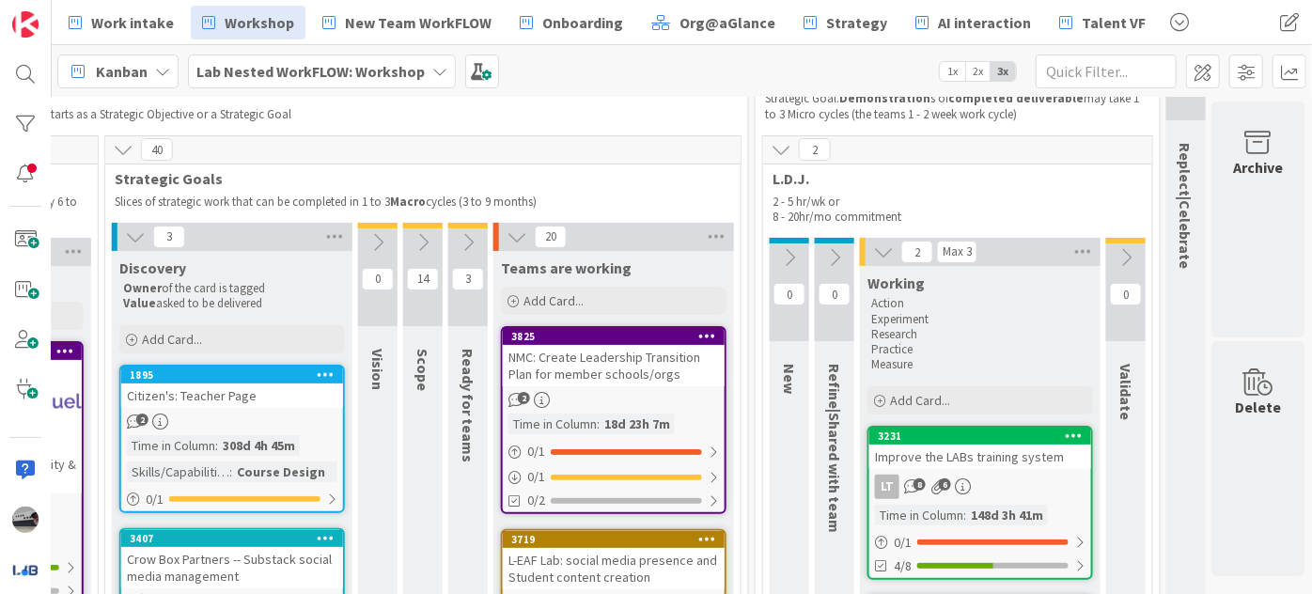
click at [771, 147] on icon at bounding box center [781, 149] width 21 height 21
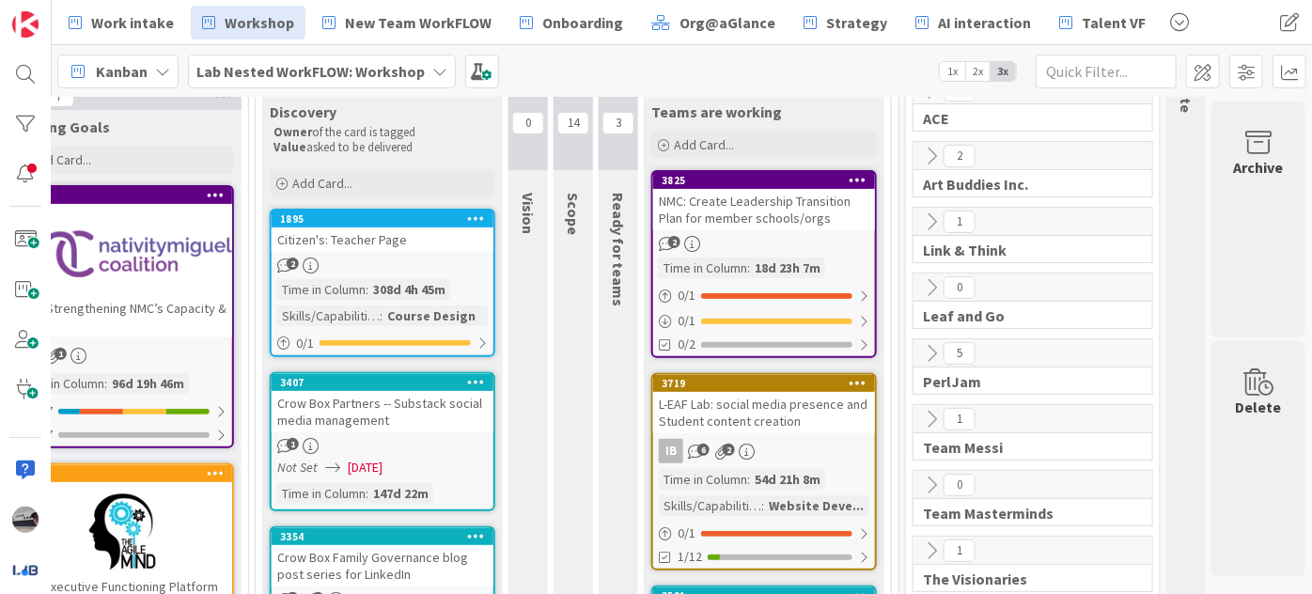
scroll to position [256, 554]
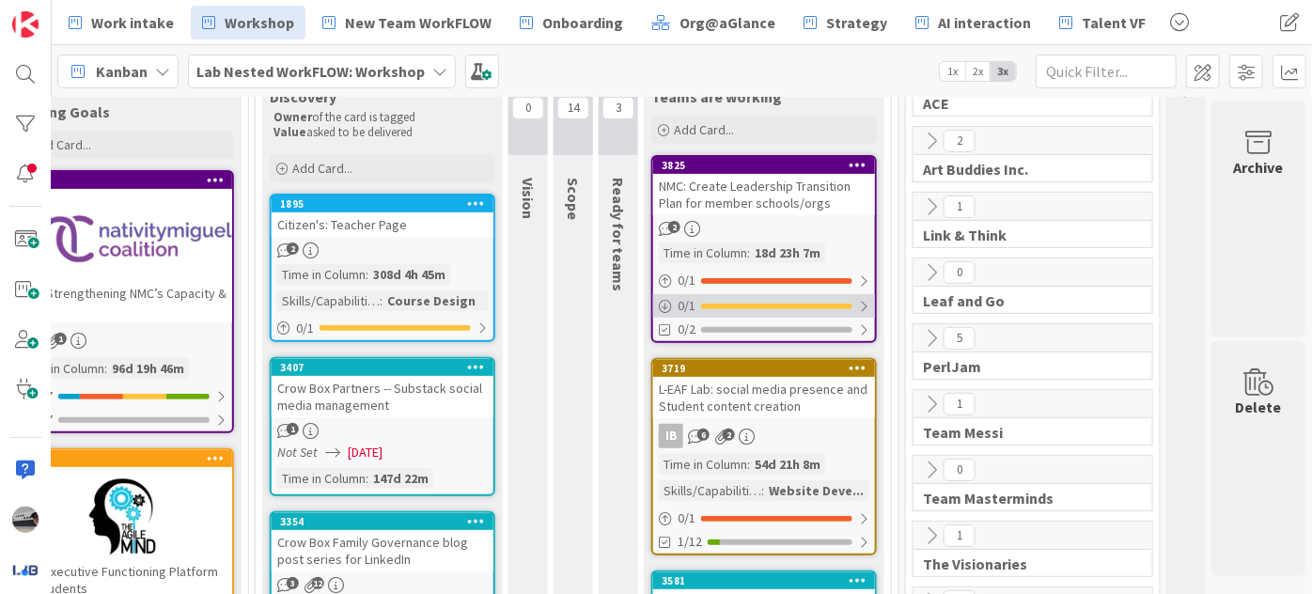
click at [858, 300] on div at bounding box center [863, 306] width 11 height 15
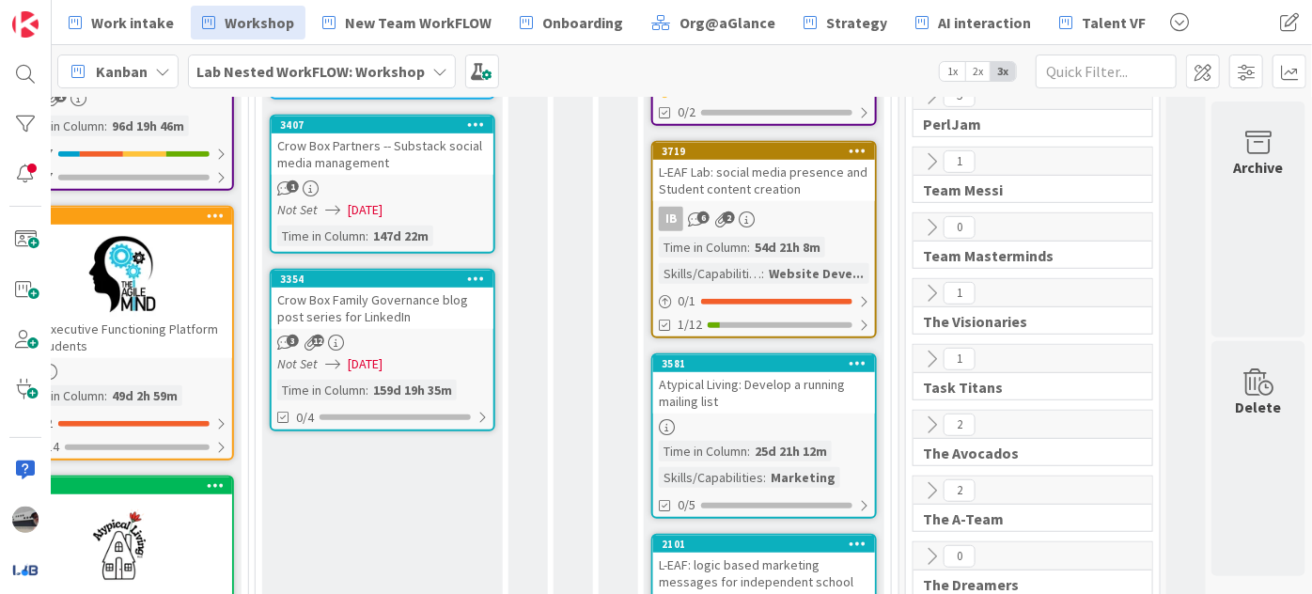
scroll to position [512, 554]
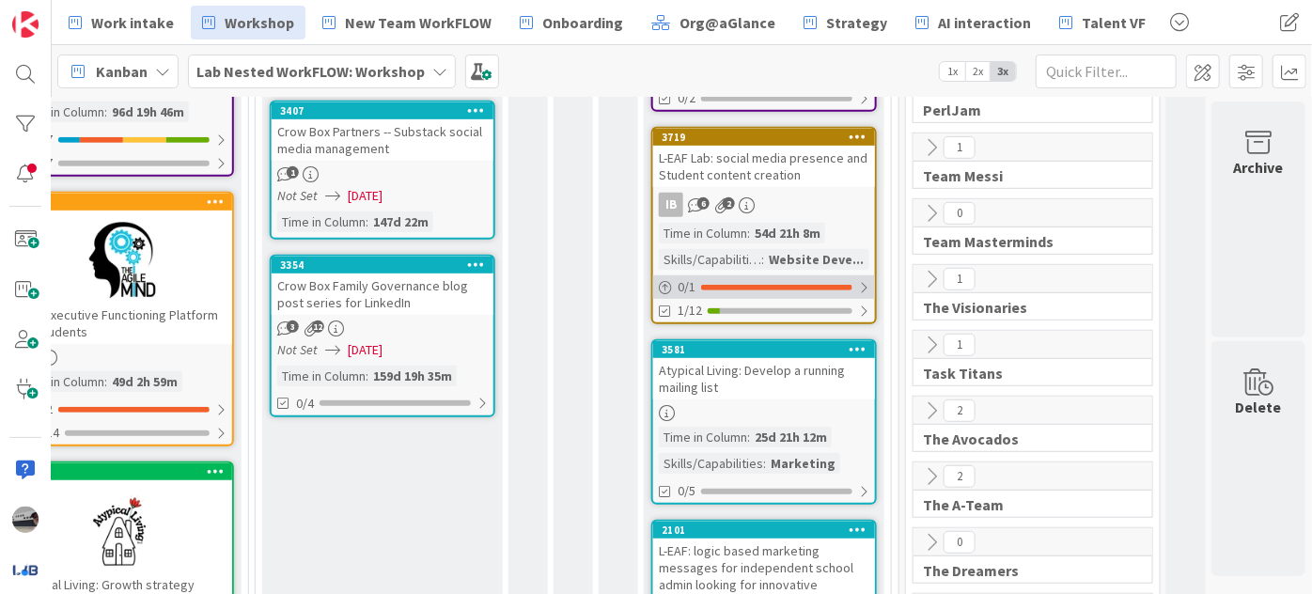
click at [858, 280] on div at bounding box center [863, 287] width 11 height 15
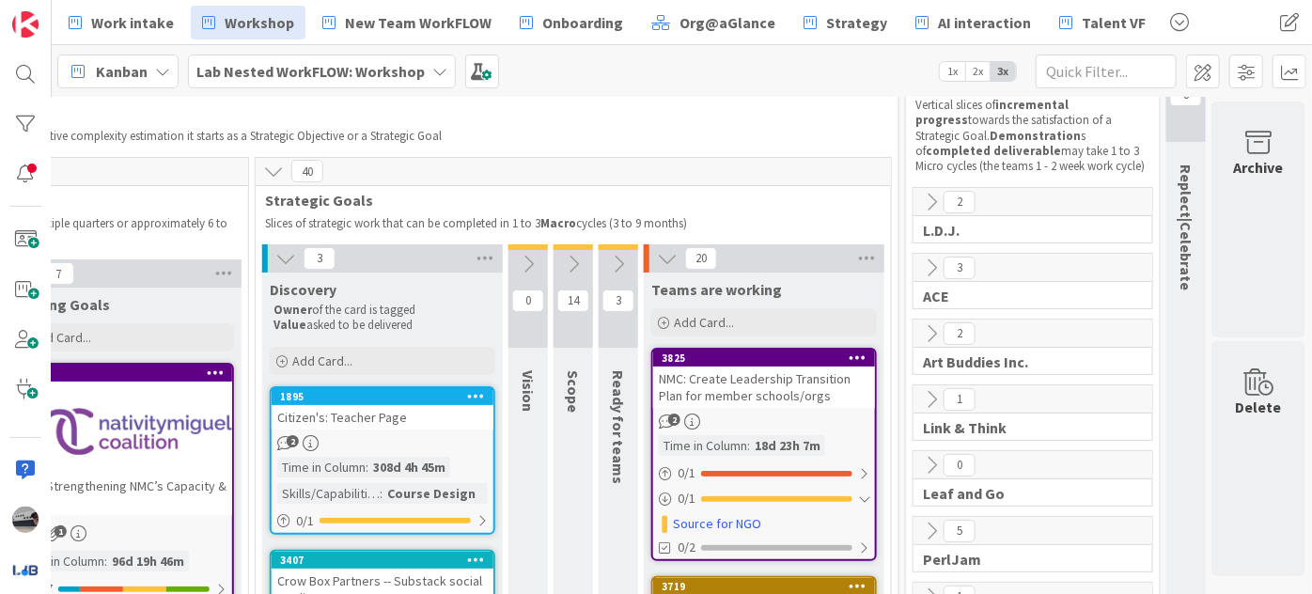
scroll to position [0, 554]
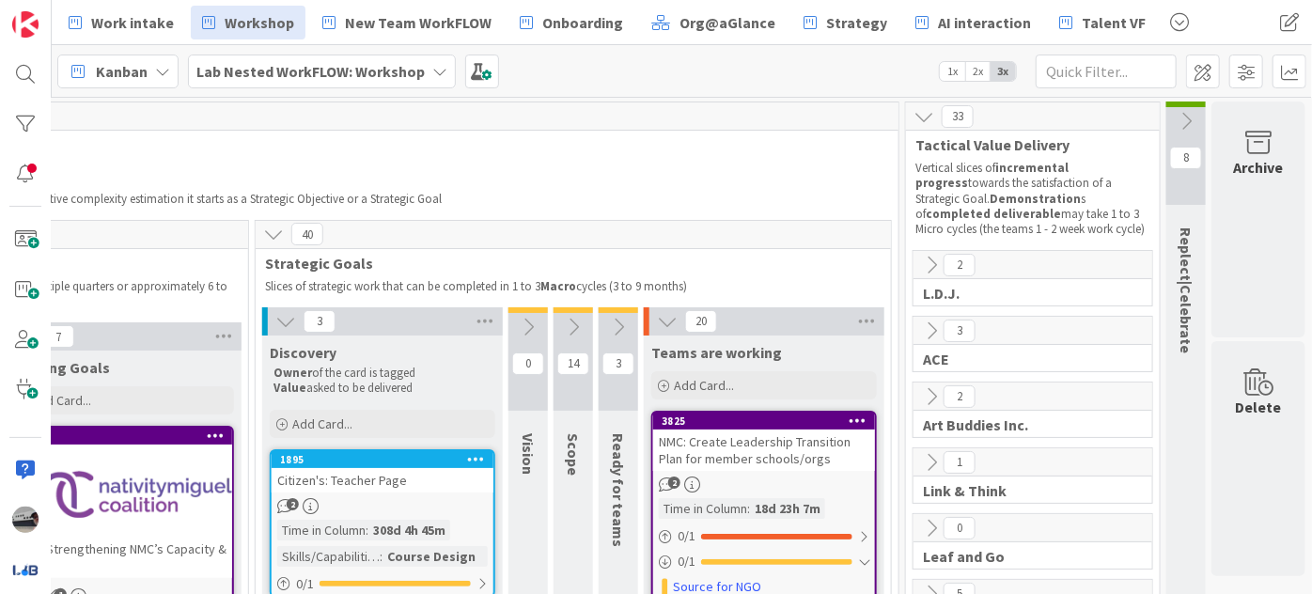
click at [421, 72] on div "Lab Nested WorkFLOW: Workshop" at bounding box center [322, 72] width 268 height 34
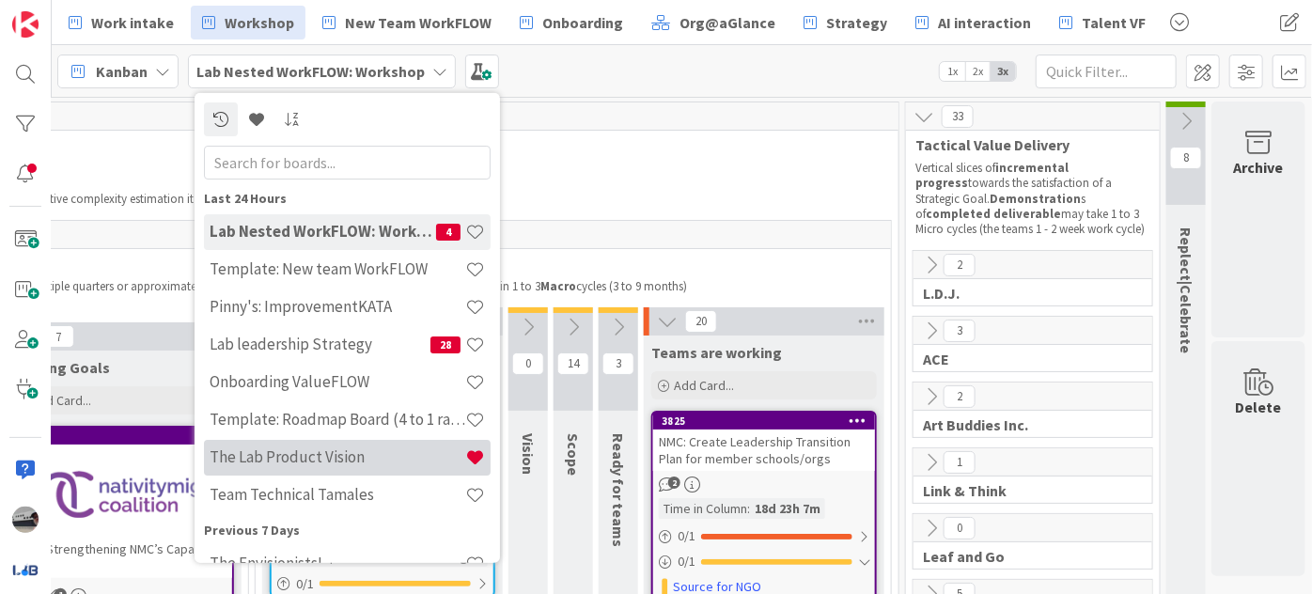
click at [338, 458] on h4 "The Lab Product Vision" at bounding box center [338, 456] width 256 height 19
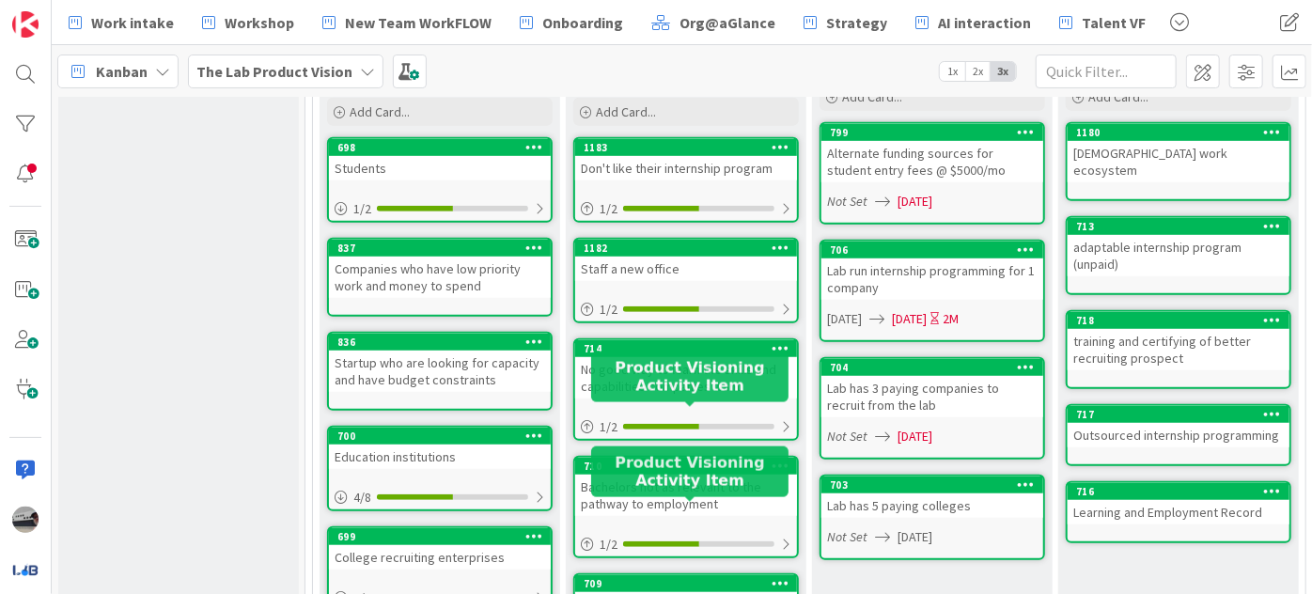
scroll to position [512, 0]
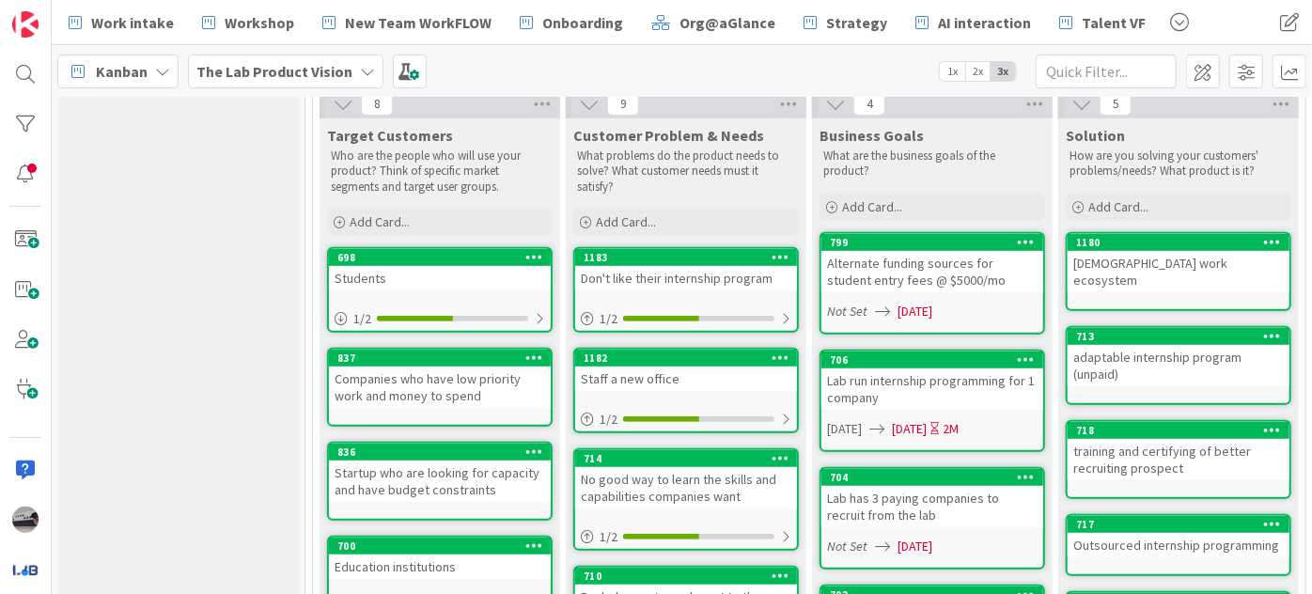
click at [361, 74] on icon at bounding box center [367, 71] width 15 height 15
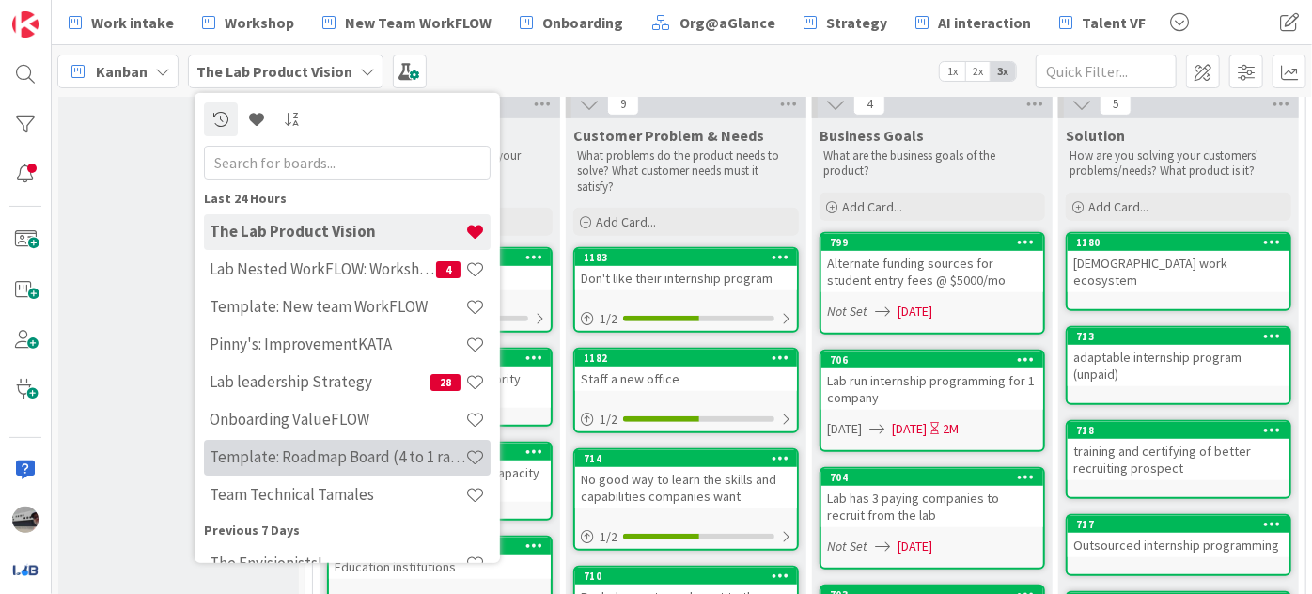
click at [324, 450] on h4 "Template: Roadmap Board (4 to 1 ratio or Annual/Quarterly view)" at bounding box center [338, 456] width 256 height 19
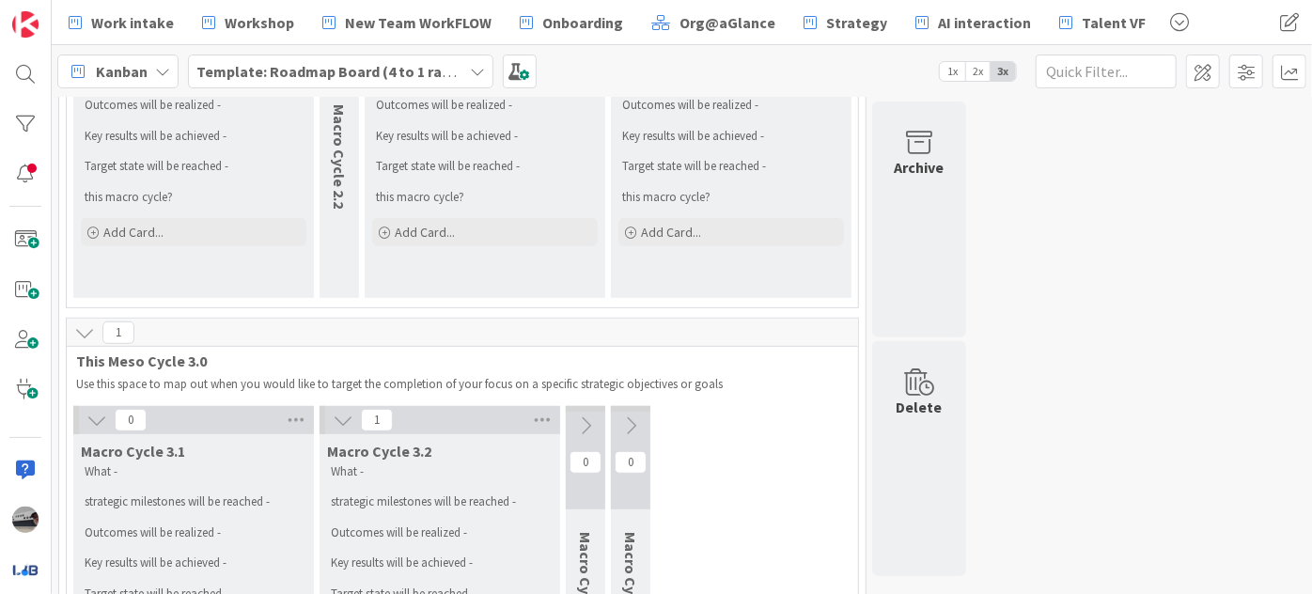
scroll to position [433, 0]
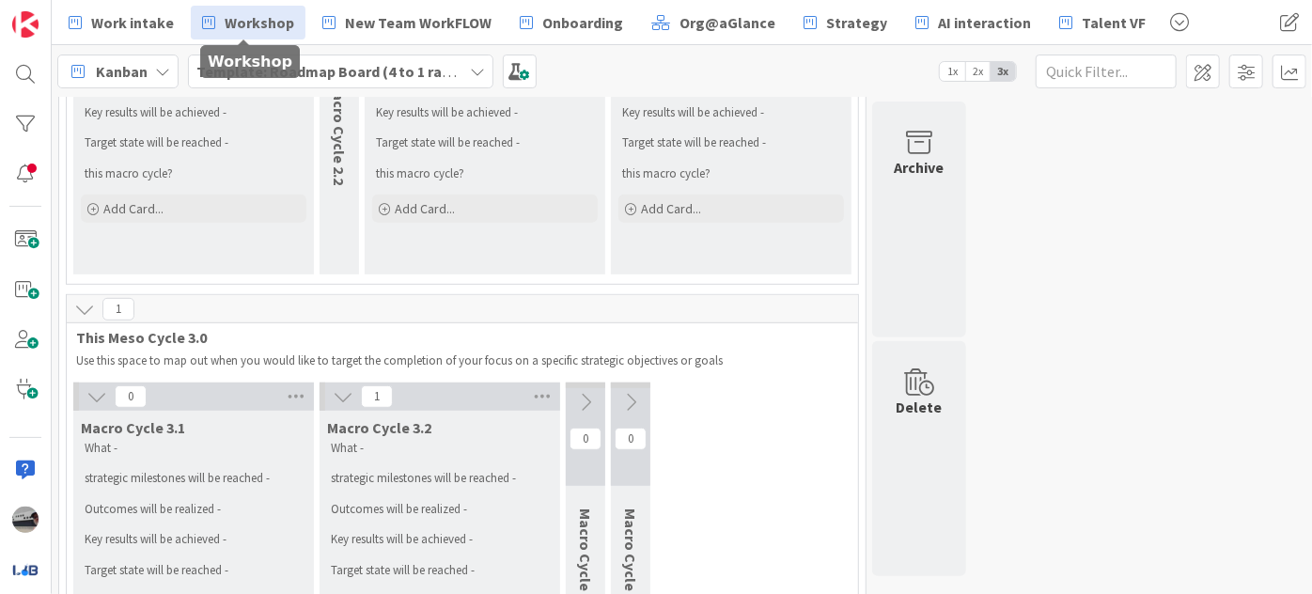
click at [243, 27] on span "Workshop" at bounding box center [260, 22] width 70 height 23
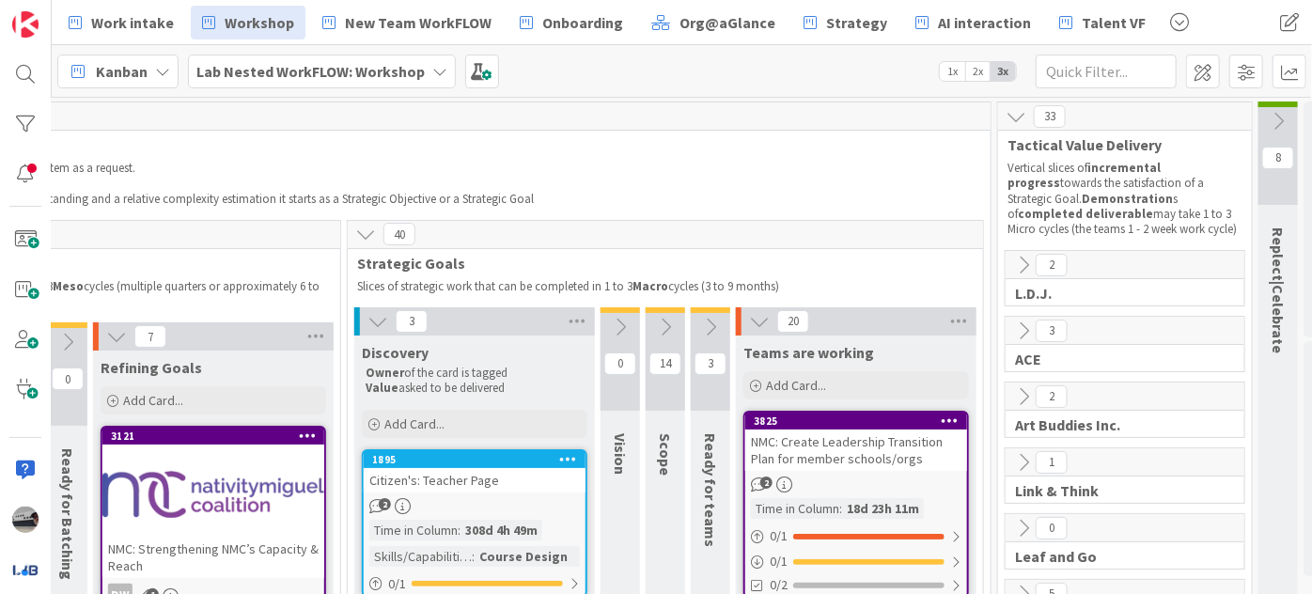
scroll to position [0, 464]
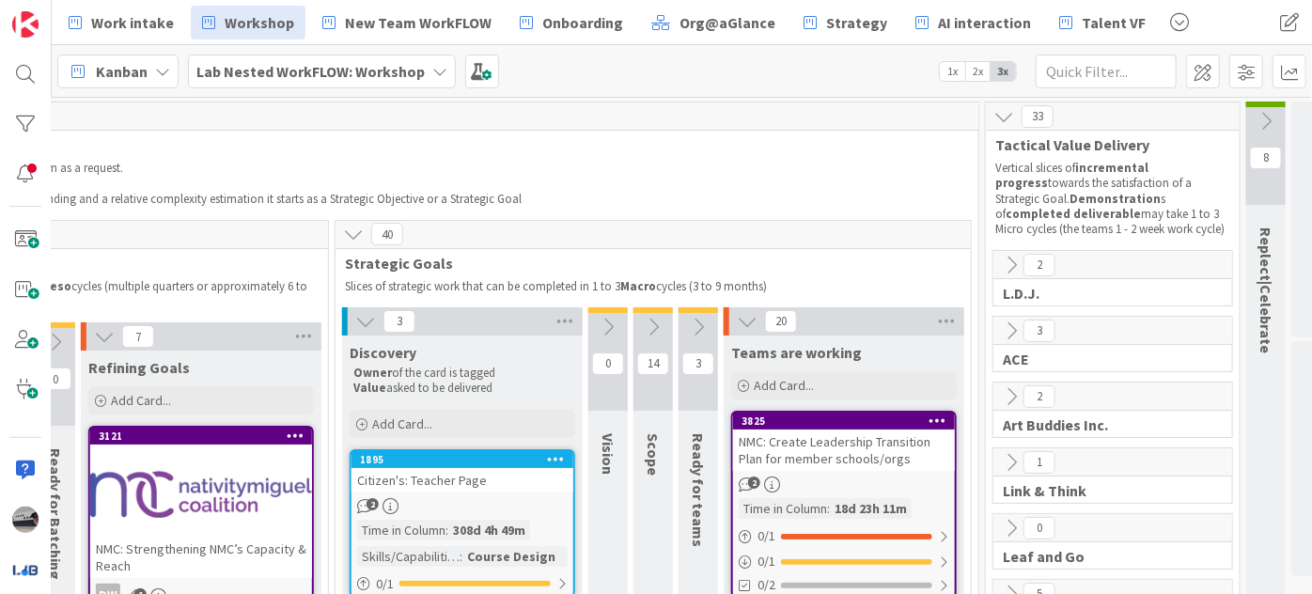
click at [711, 320] on button at bounding box center [698, 327] width 39 height 28
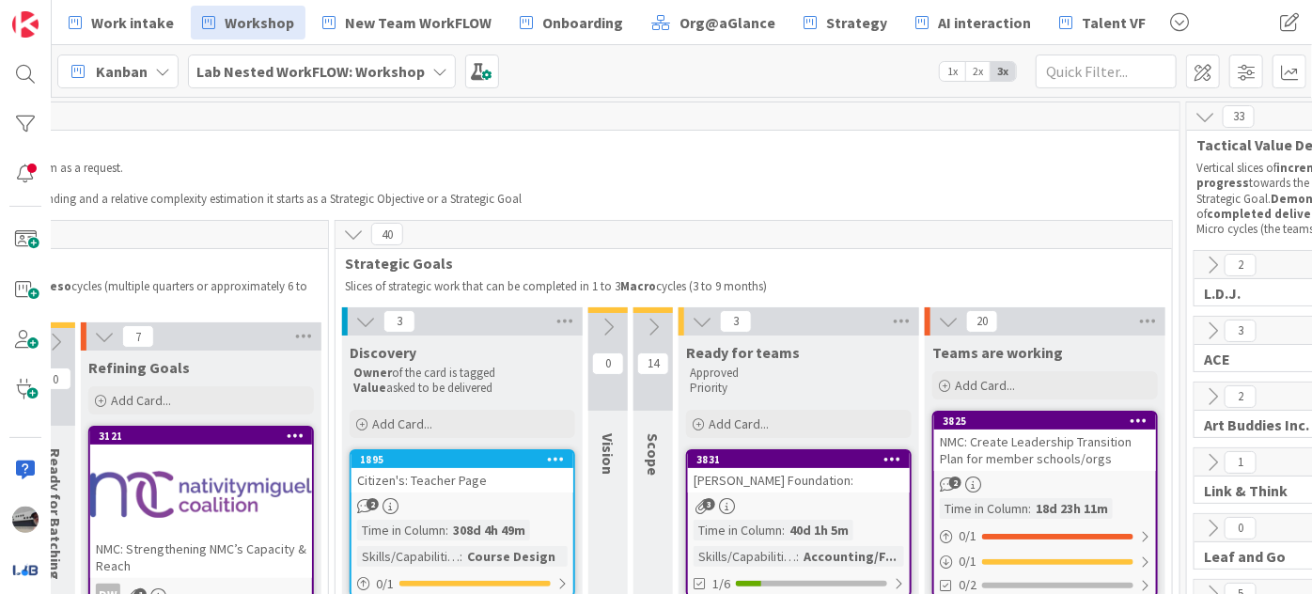
click at [413, 62] on b "Lab Nested WorkFLOW: Workshop" at bounding box center [310, 71] width 228 height 19
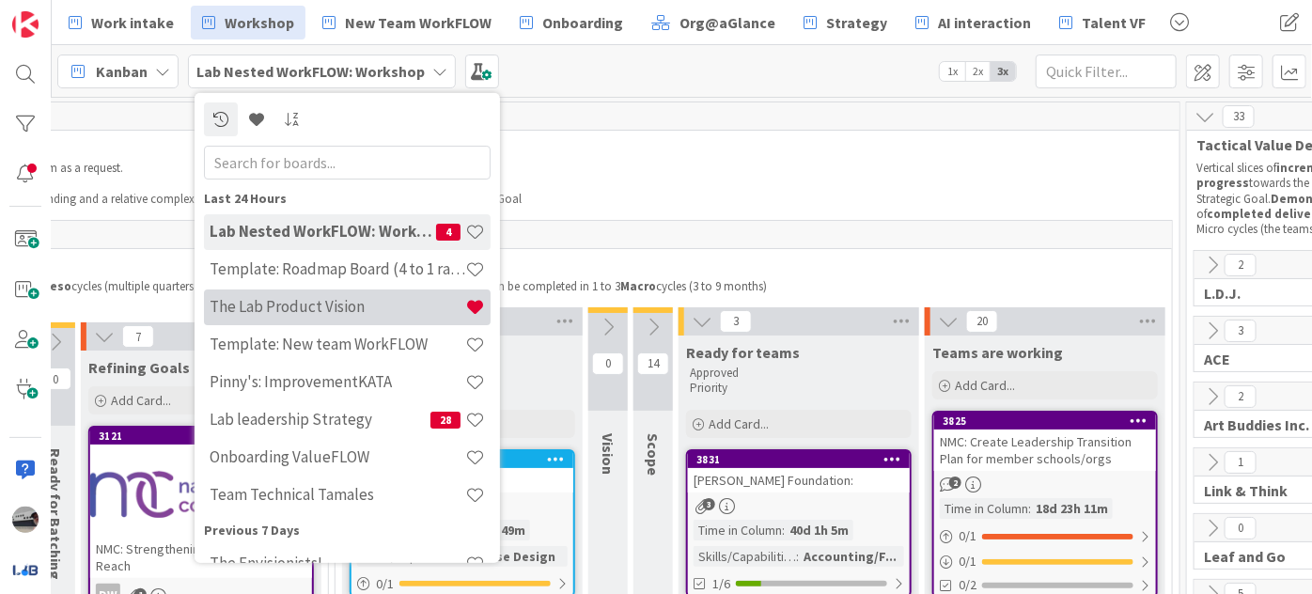
click at [215, 310] on h4 "The Lab Product Vision" at bounding box center [338, 306] width 256 height 19
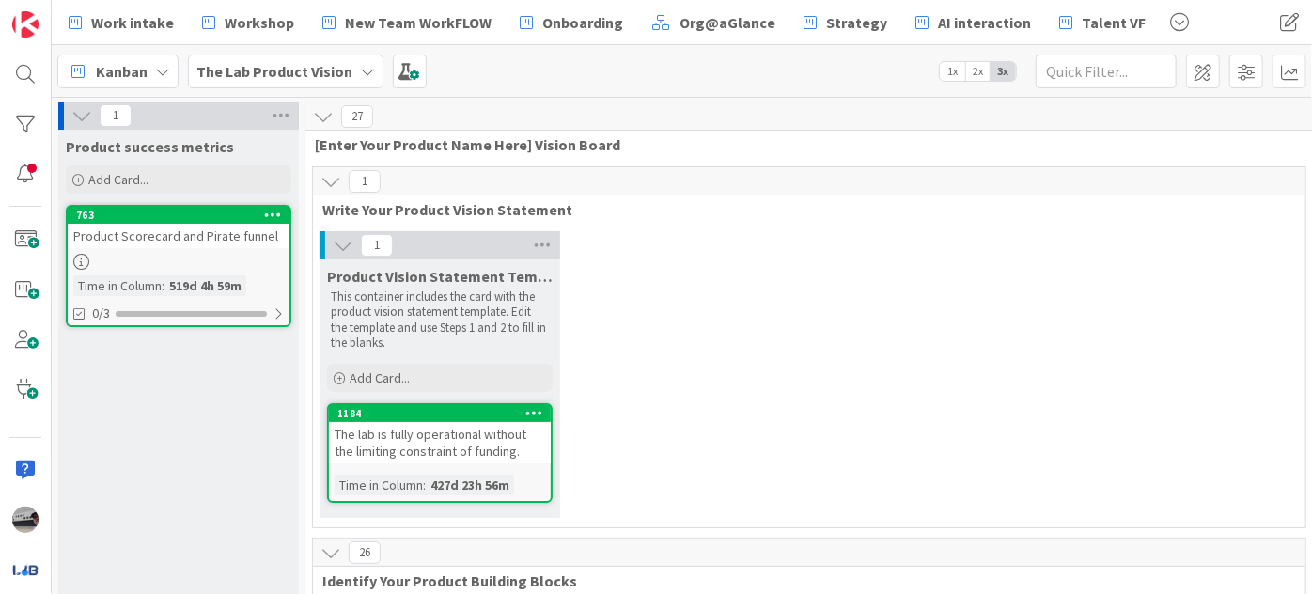
click at [316, 76] on b "The Lab Product Vision" at bounding box center [274, 71] width 156 height 19
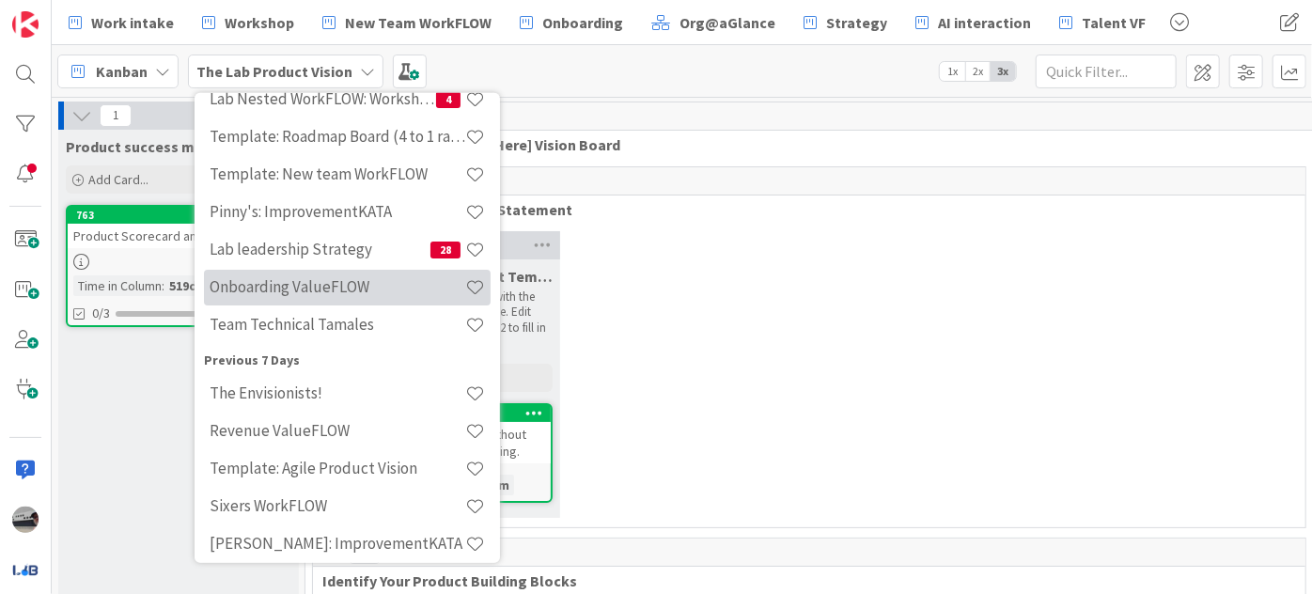
scroll to position [256, 0]
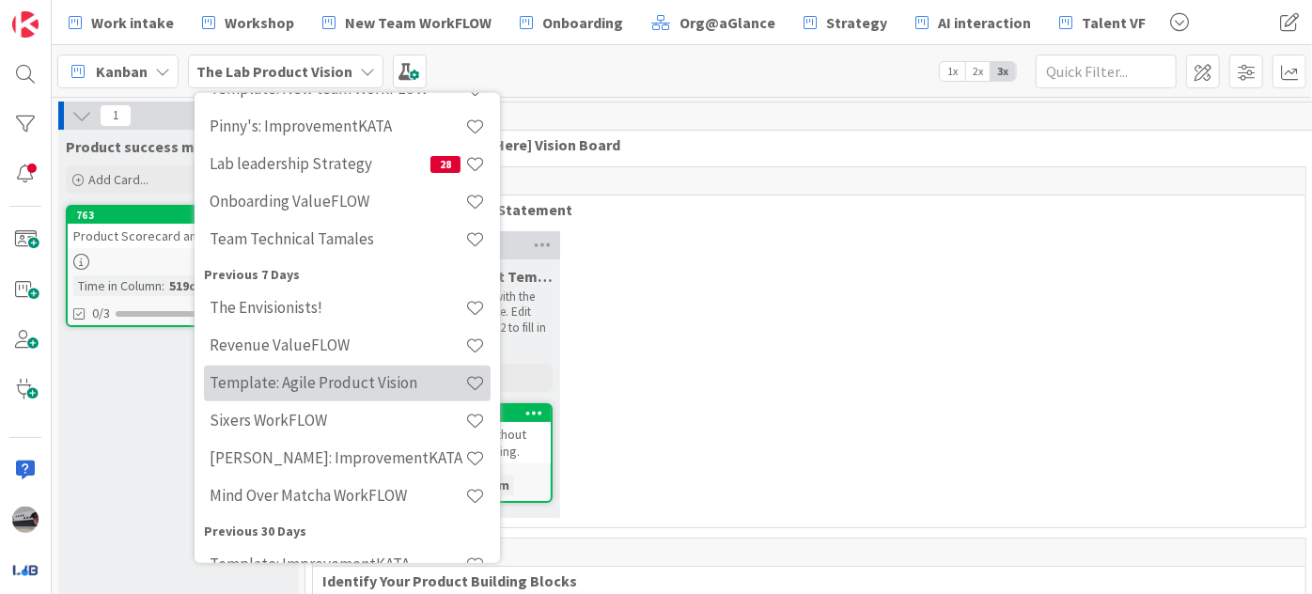
click at [372, 375] on h4 "Template: Agile Product Vision" at bounding box center [338, 382] width 256 height 19
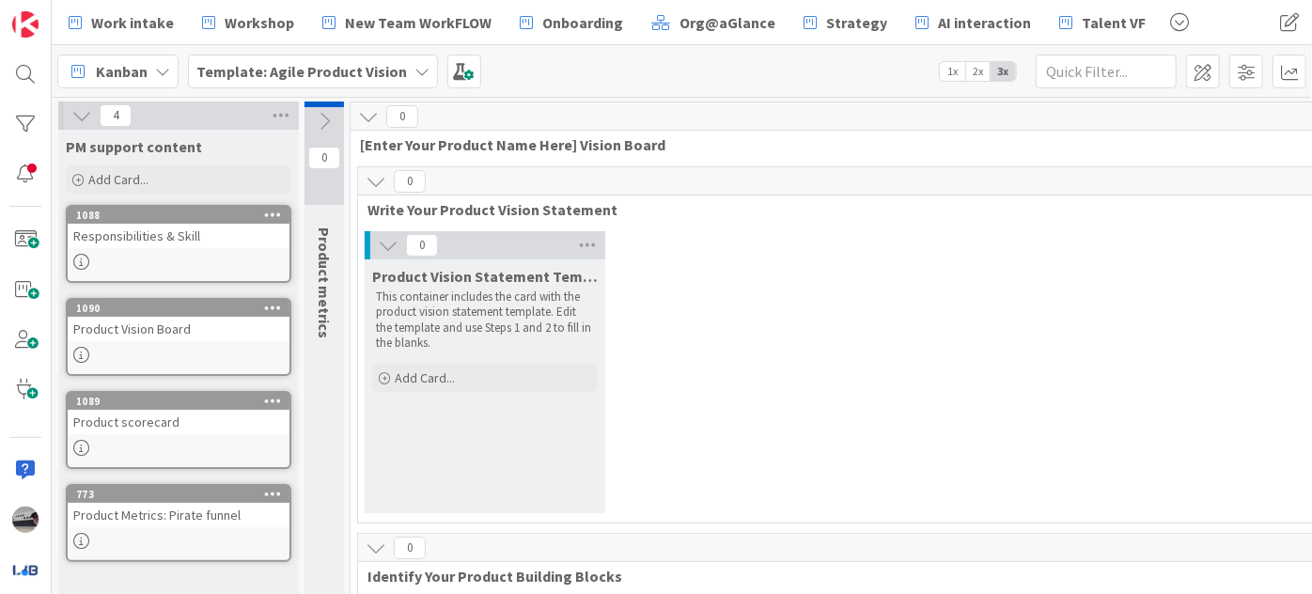
click at [71, 112] on icon at bounding box center [81, 115] width 21 height 21
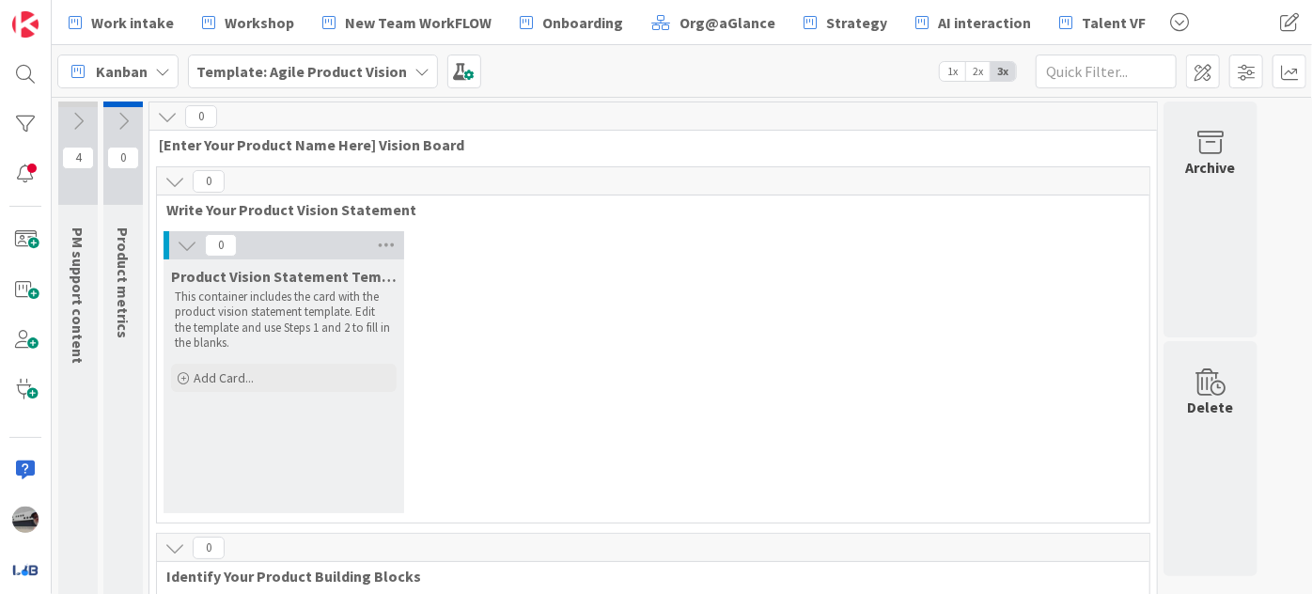
click at [68, 111] on icon at bounding box center [78, 121] width 21 height 21
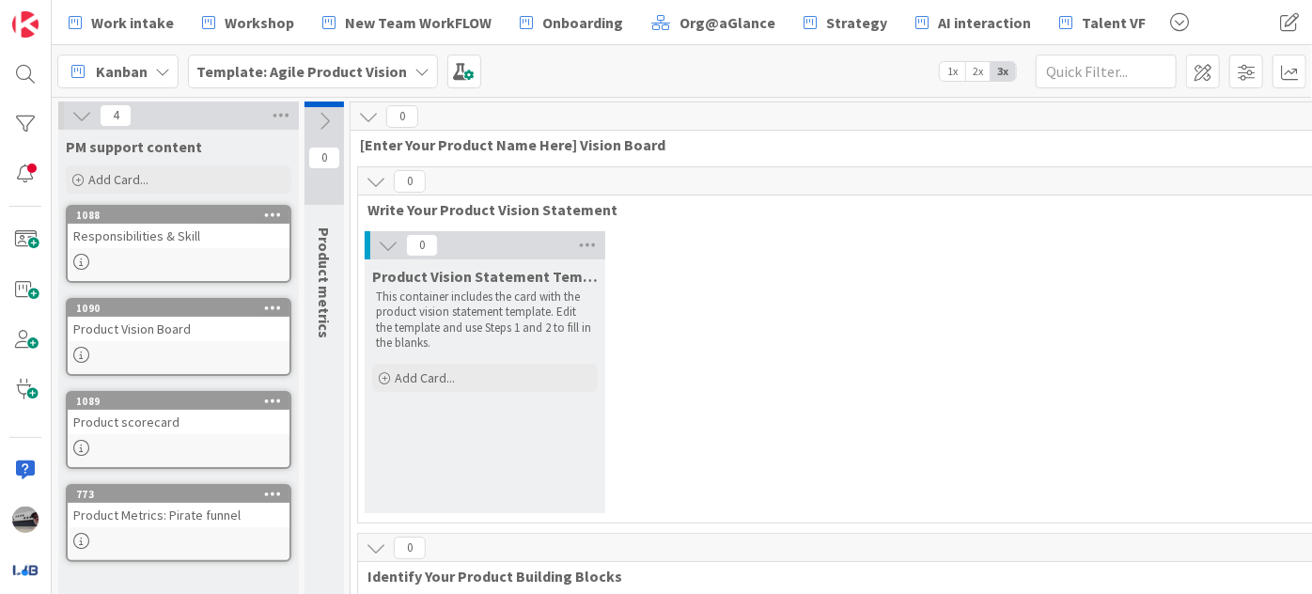
click at [194, 242] on div "Responsibilities & Skill" at bounding box center [179, 236] width 222 height 24
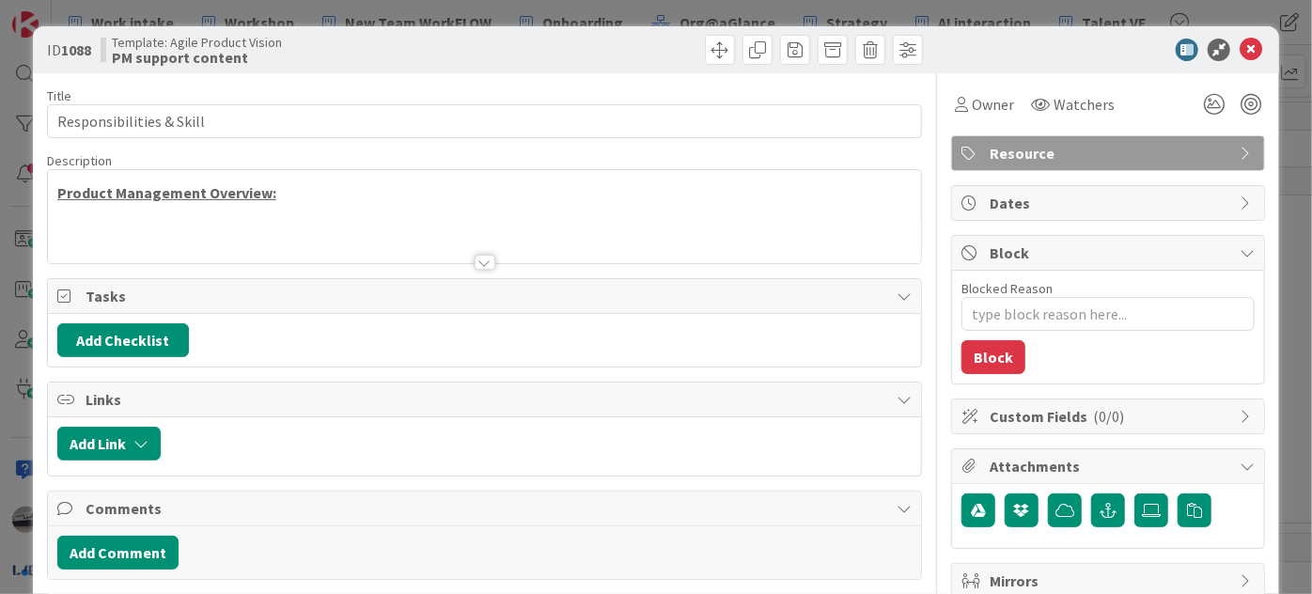
click at [475, 261] on div at bounding box center [485, 262] width 21 height 15
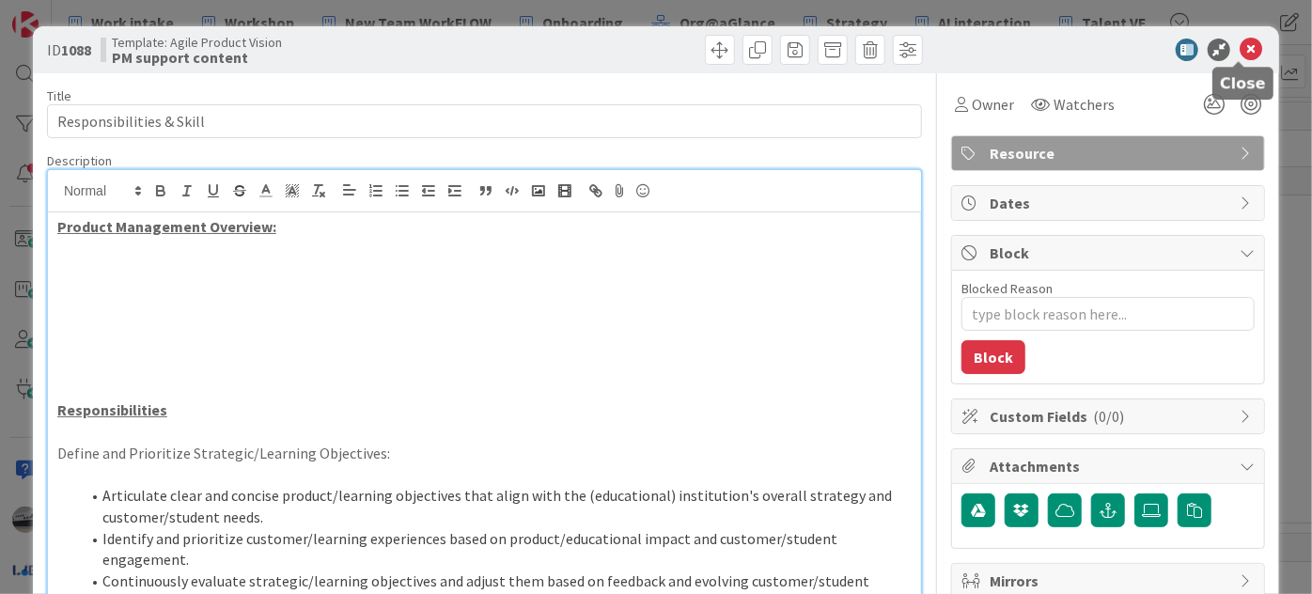
click at [1240, 52] on icon at bounding box center [1251, 50] width 23 height 23
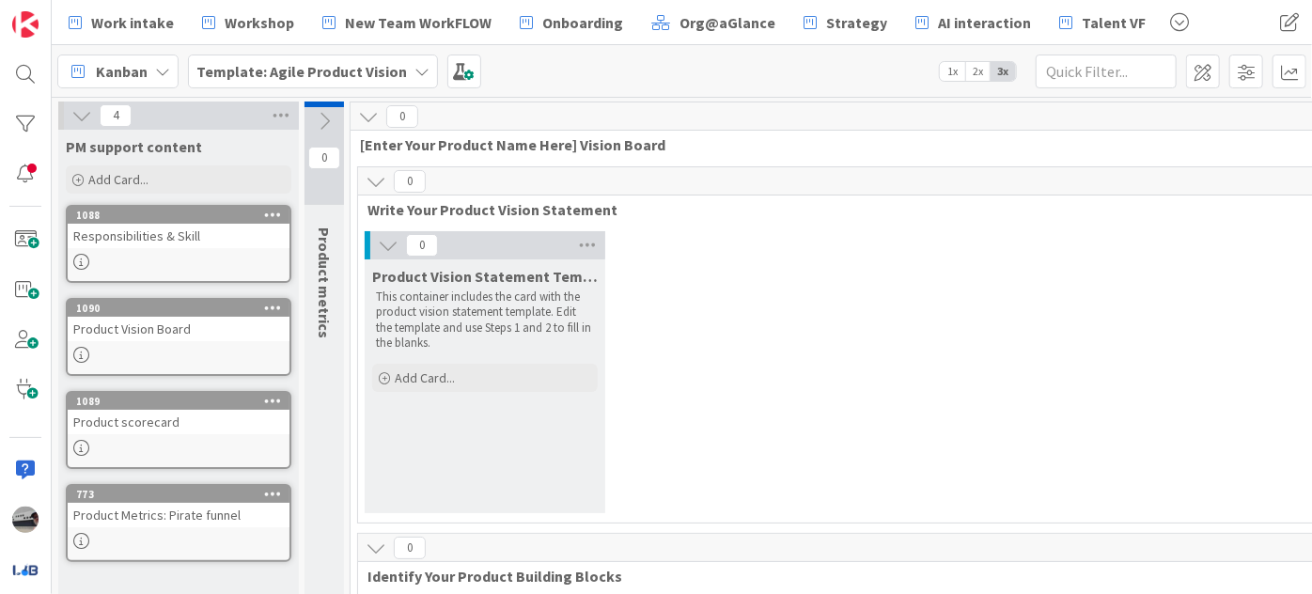
click at [140, 338] on div "Product Vision Board" at bounding box center [179, 329] width 222 height 24
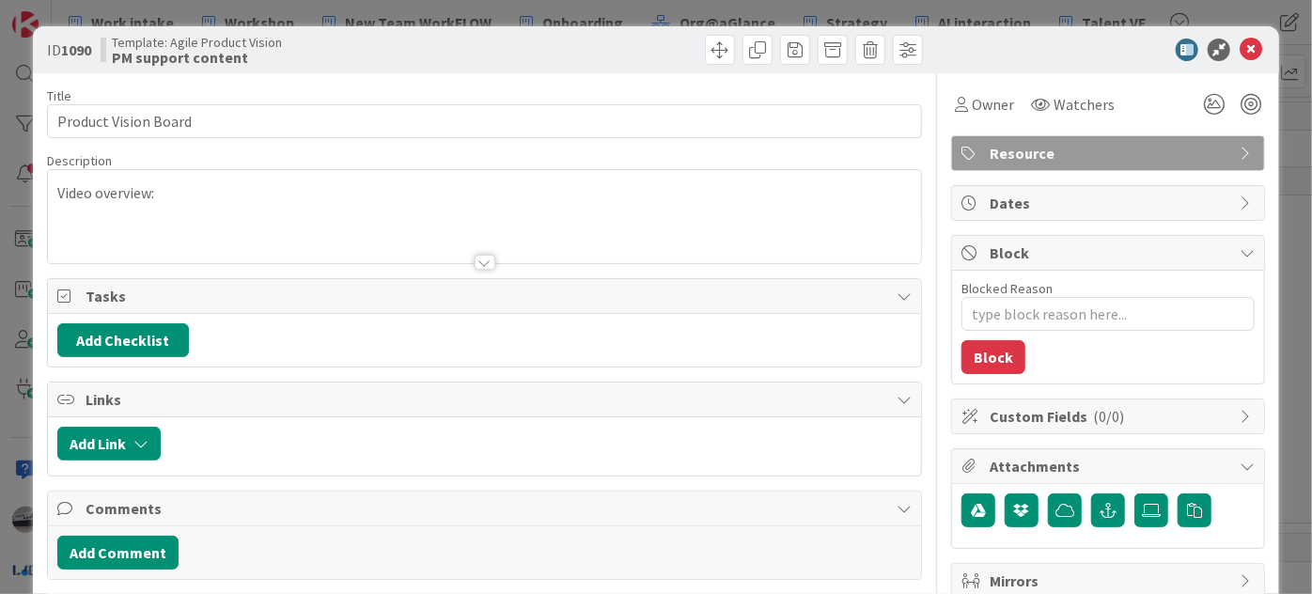
type textarea "x"
click at [476, 263] on div at bounding box center [485, 262] width 21 height 15
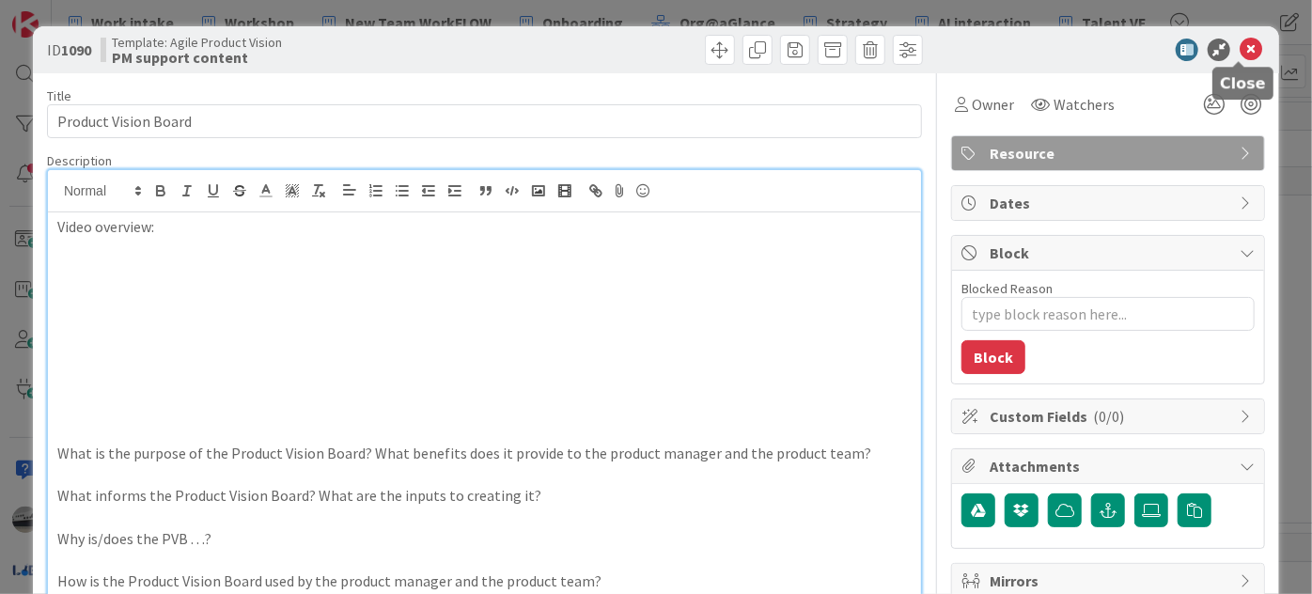
click at [1240, 52] on icon at bounding box center [1251, 50] width 23 height 23
